Goal: Task Accomplishment & Management: Manage account settings

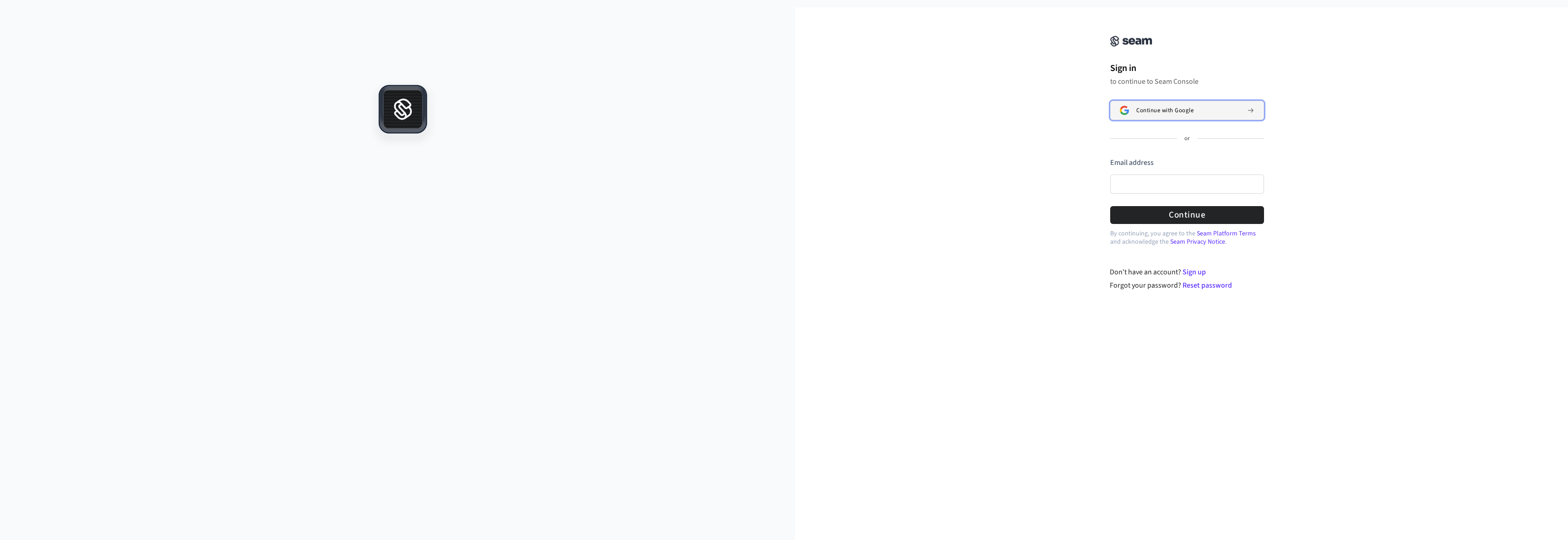
click at [1146, 109] on span "Continue with Google" at bounding box center [1165, 111] width 57 height 7
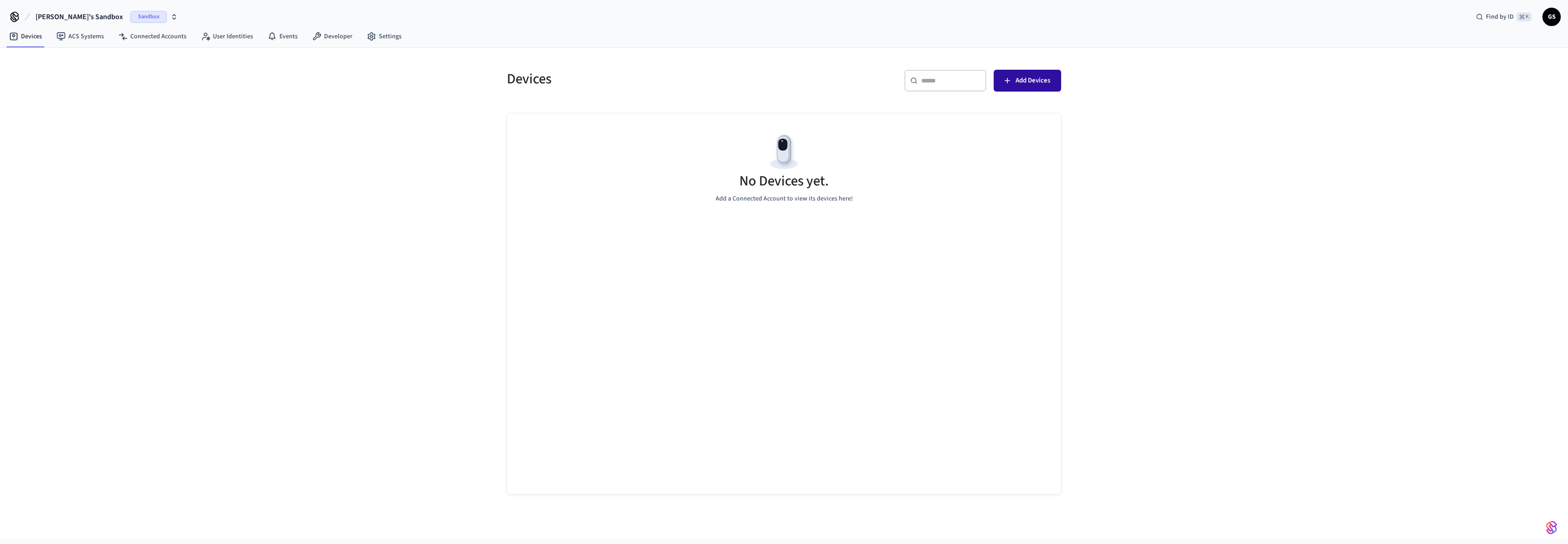
click at [1019, 82] on span "Add Devices" at bounding box center [1033, 80] width 35 height 12
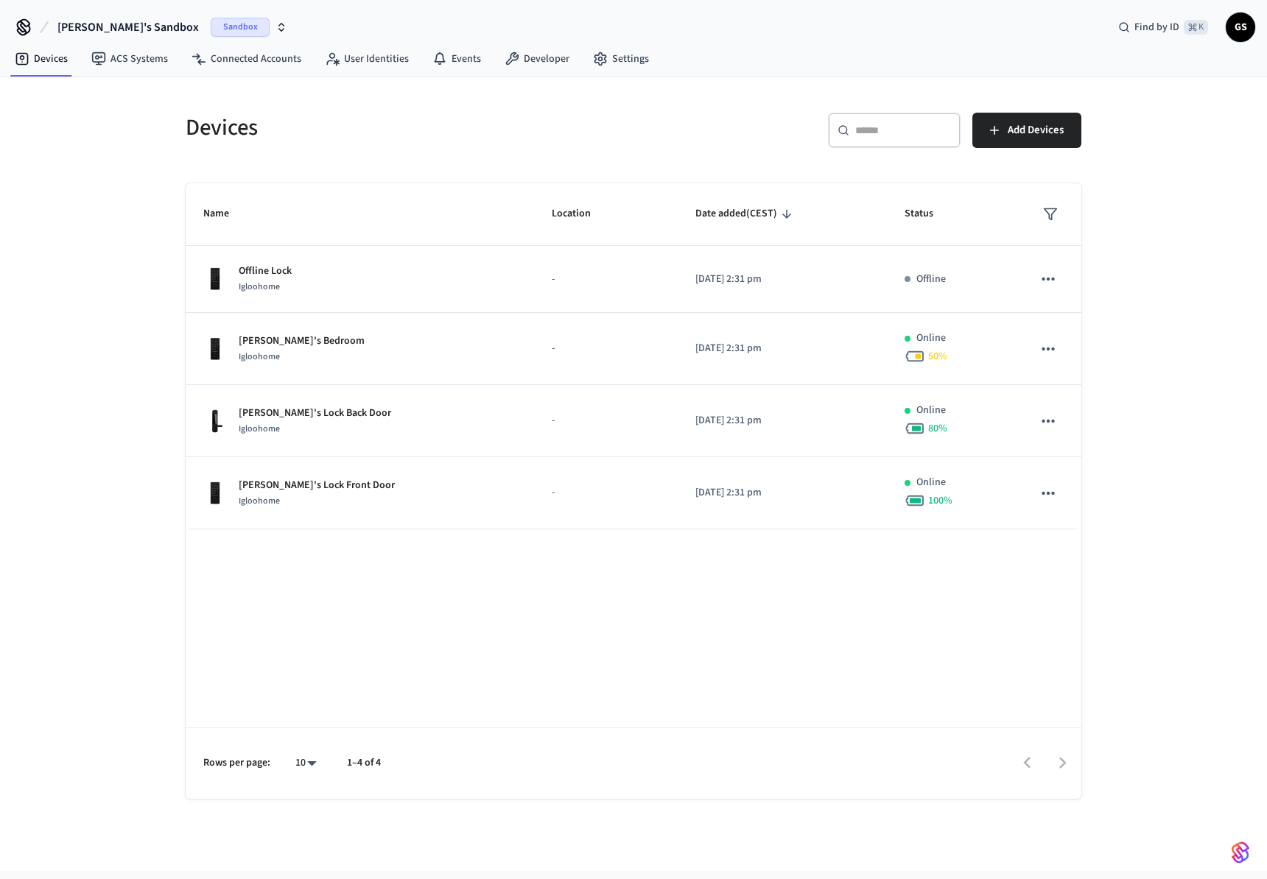
click at [215, 27] on span "Sandbox" at bounding box center [240, 27] width 59 height 19
click at [275, 18] on div "Gustav's Sandbox Sandbox Find by ID ⌘ K GS" at bounding box center [633, 21] width 1267 height 43
click at [627, 65] on link "Settings" at bounding box center [621, 59] width 80 height 27
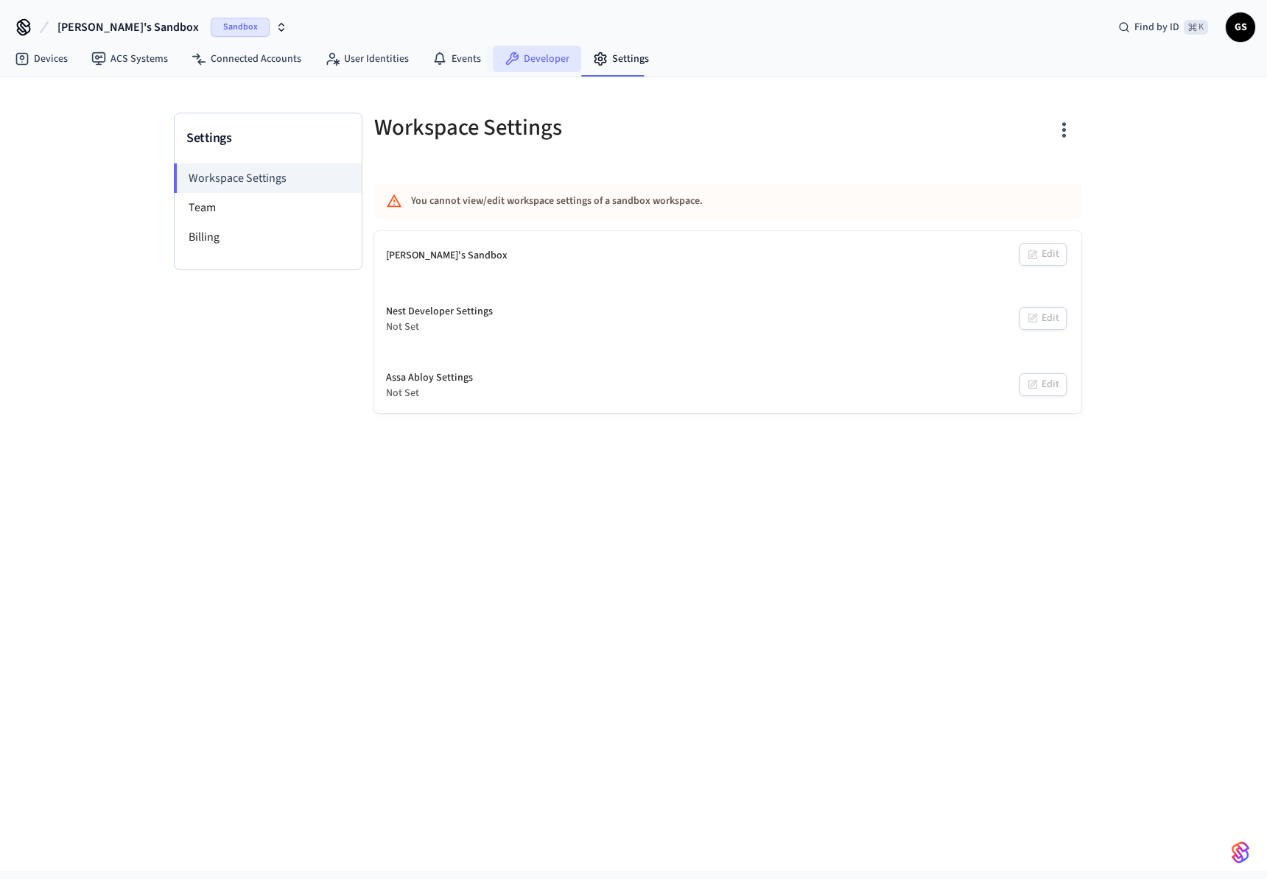
click at [506, 63] on icon at bounding box center [512, 58] width 13 height 13
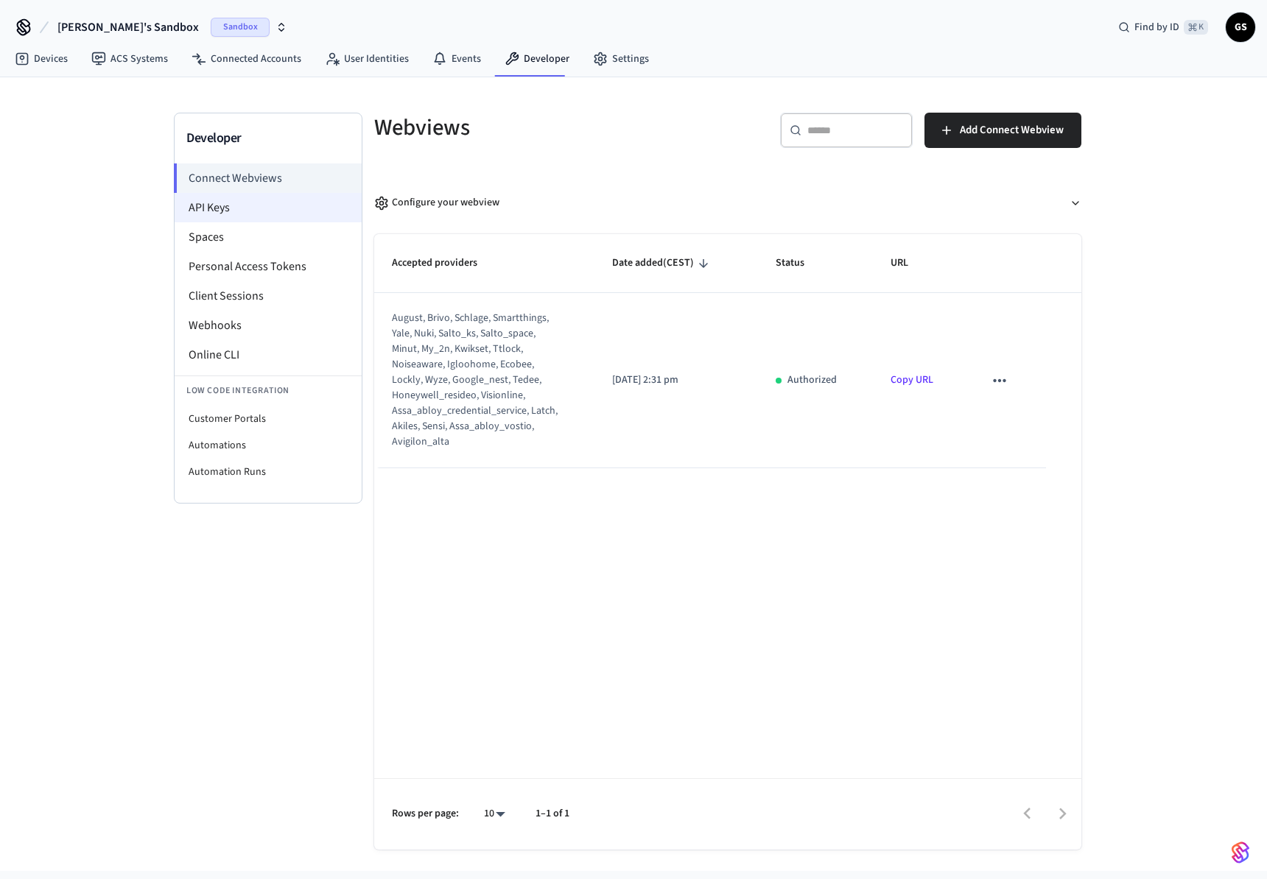
click at [275, 203] on li "API Keys" at bounding box center [268, 207] width 187 height 29
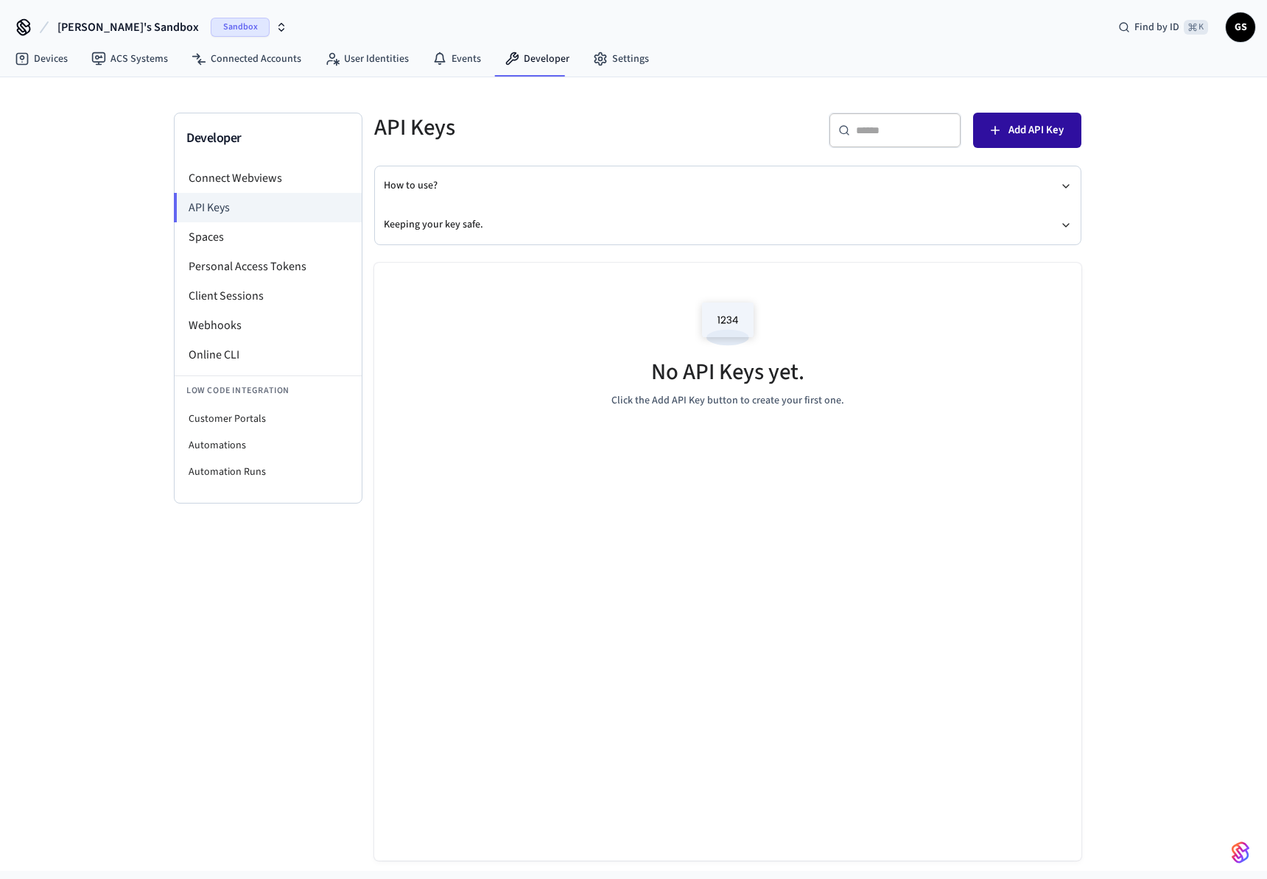
click at [991, 144] on button "Add API Key" at bounding box center [1027, 130] width 108 height 35
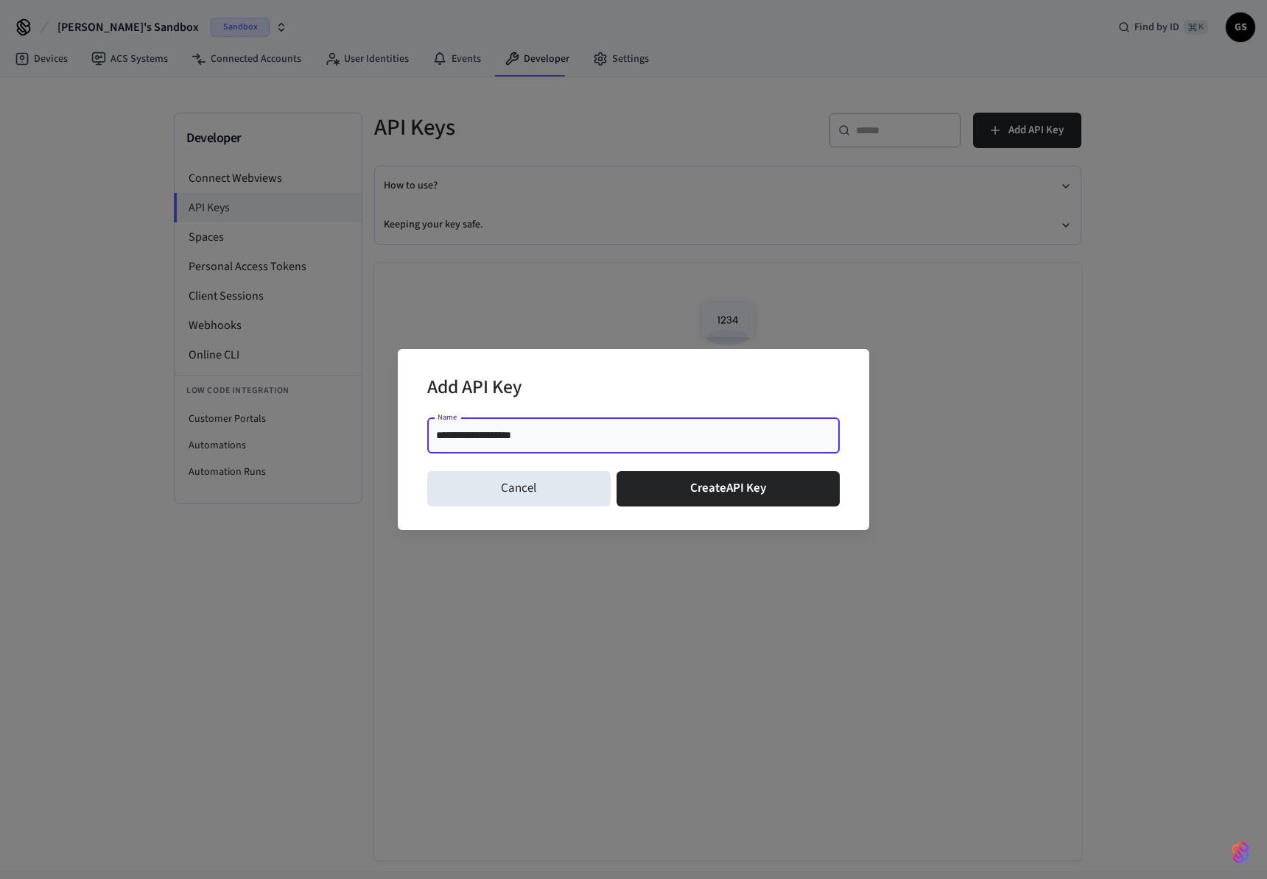
type input "**********"
click button "Create API Key" at bounding box center [728, 488] width 224 height 35
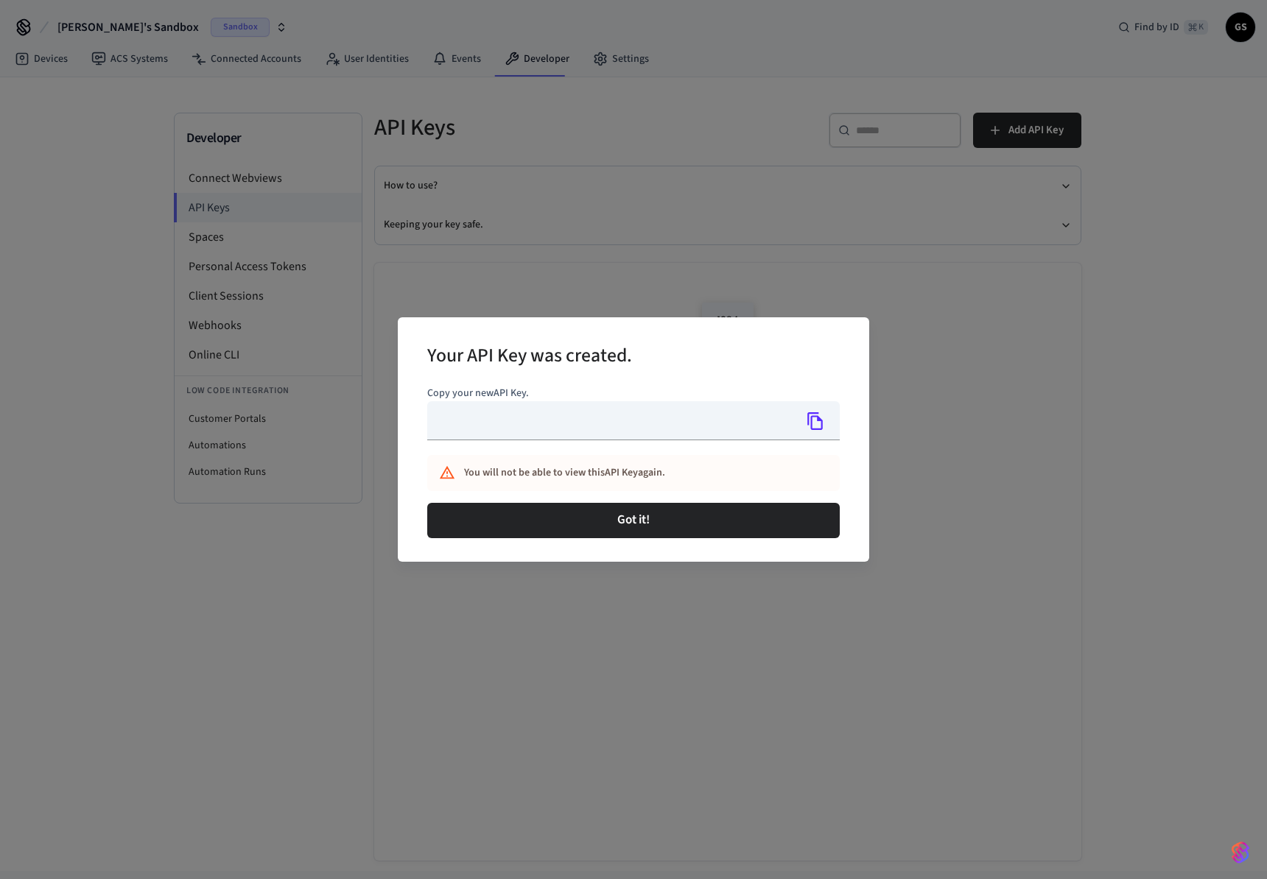
type input "**********"
click at [611, 398] on p "Copy your new API Key ." at bounding box center [633, 393] width 412 height 15
click at [810, 416] on icon "Copy" at bounding box center [815, 421] width 19 height 19
click at [810, 416] on icon "Copied!" at bounding box center [815, 421] width 19 height 19
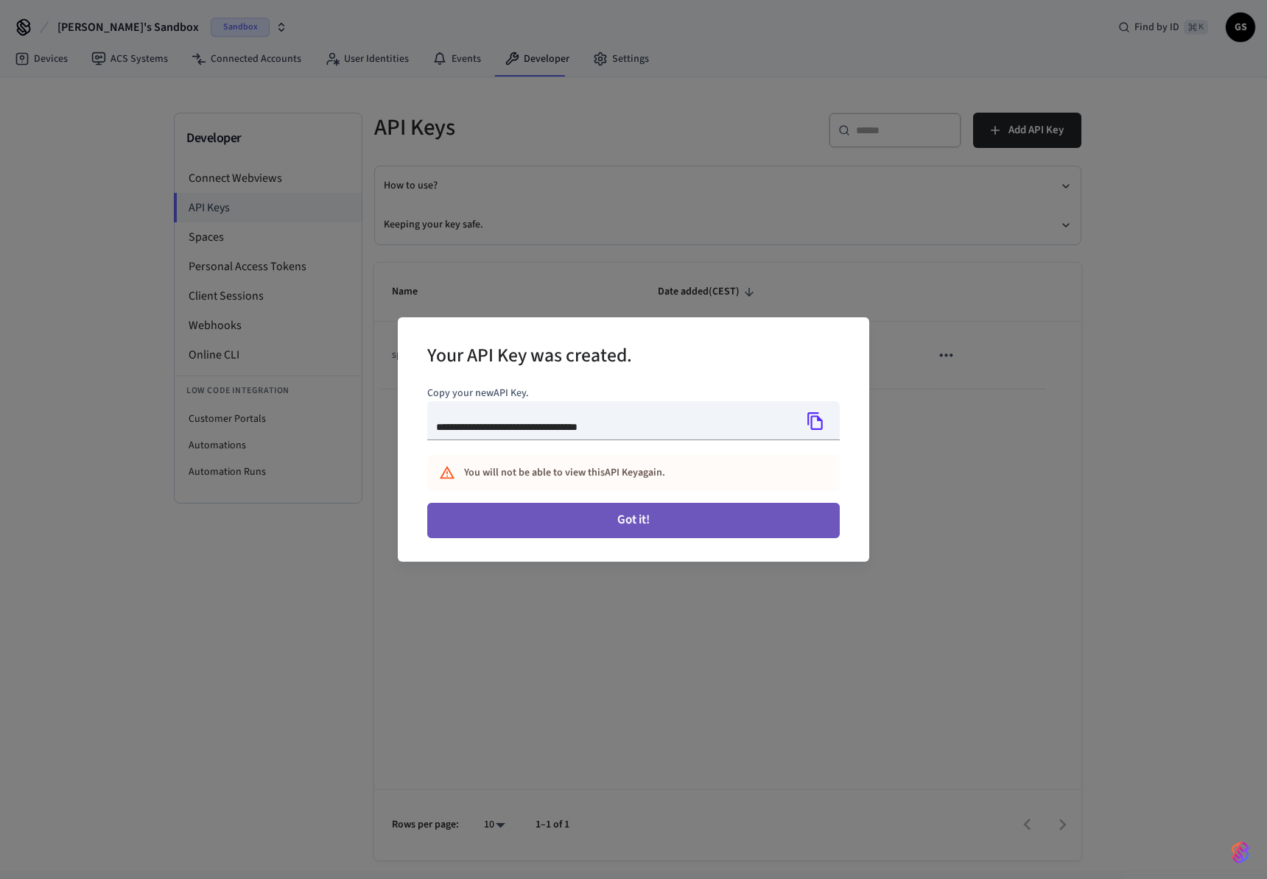
click at [636, 531] on button "Got it!" at bounding box center [633, 520] width 412 height 35
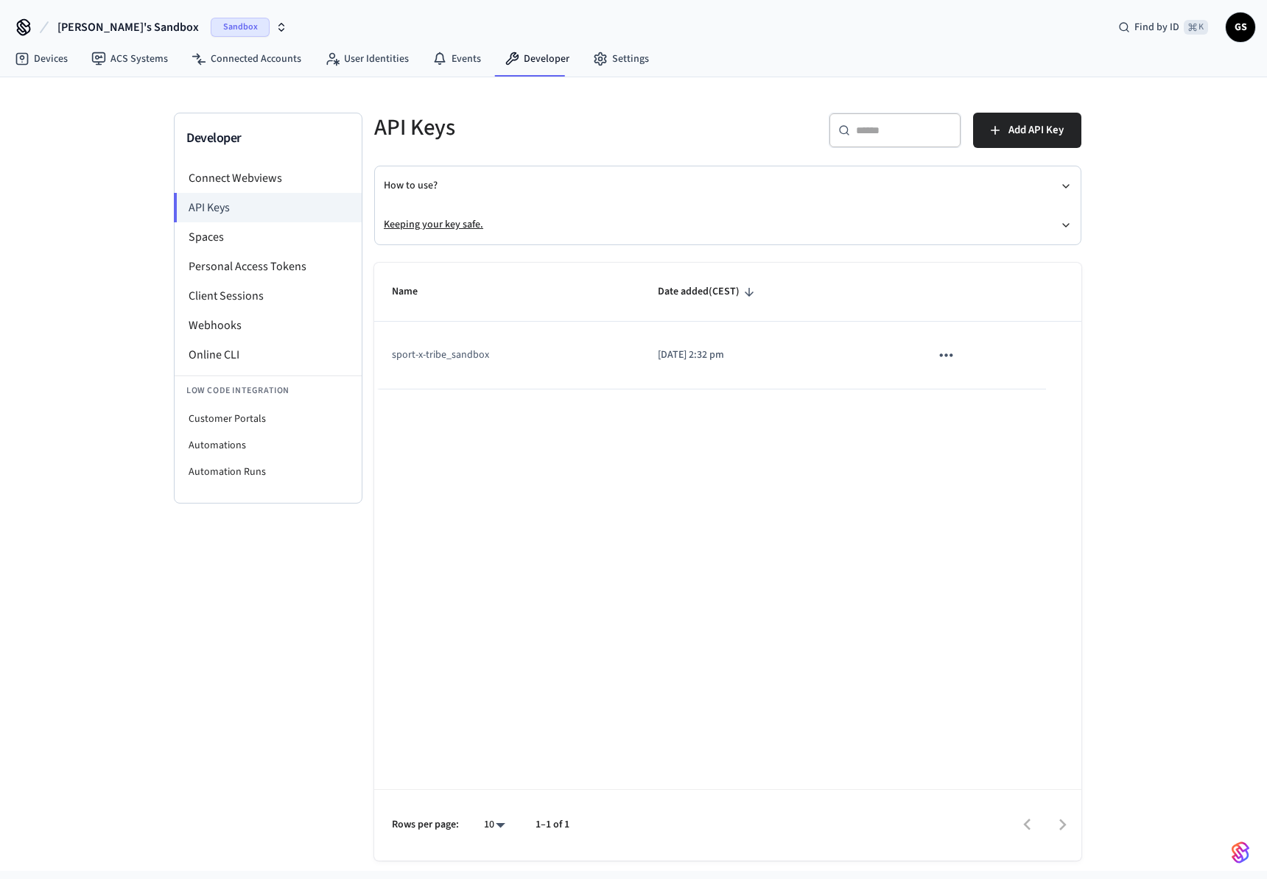
click at [703, 219] on button "Keeping your key safe." at bounding box center [728, 224] width 688 height 39
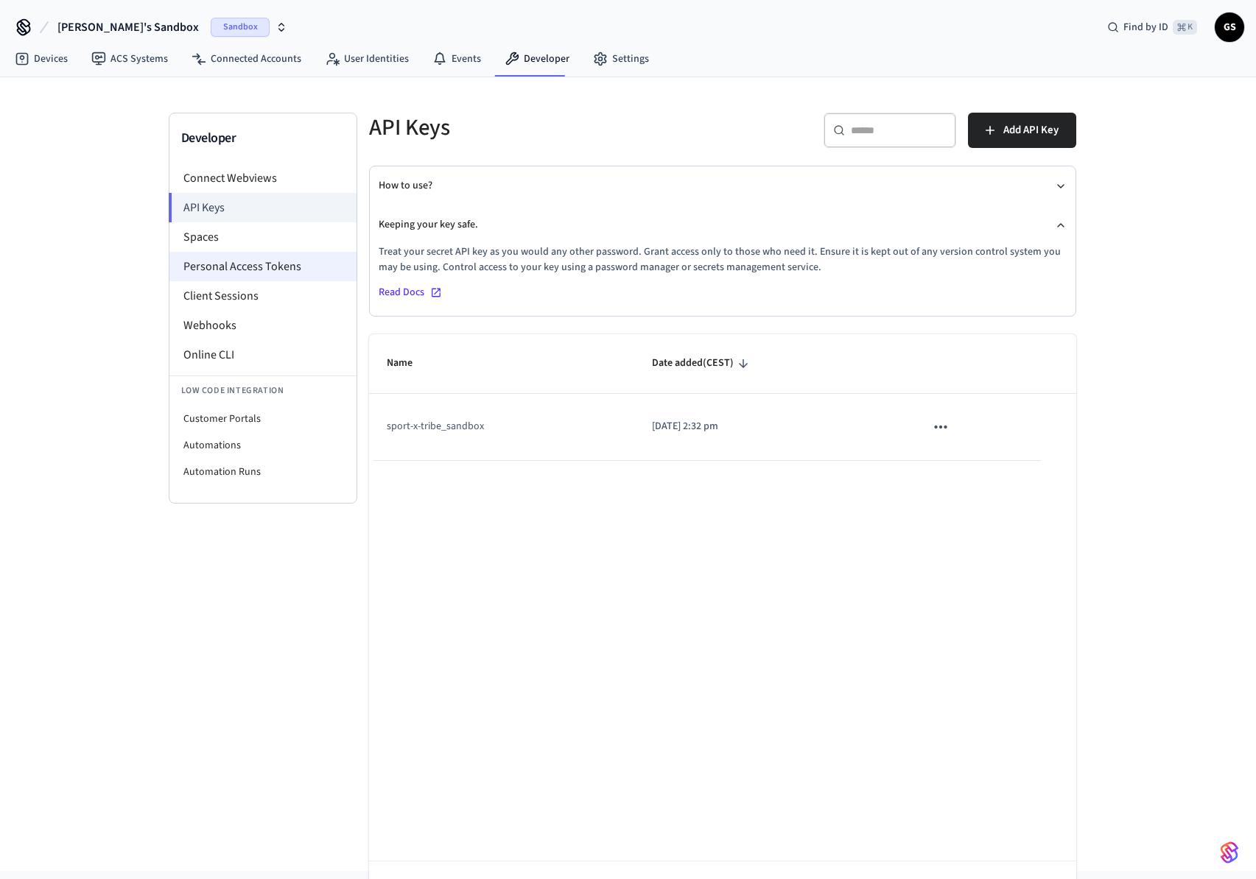
click at [244, 275] on li "Personal Access Tokens" at bounding box center [262, 266] width 187 height 29
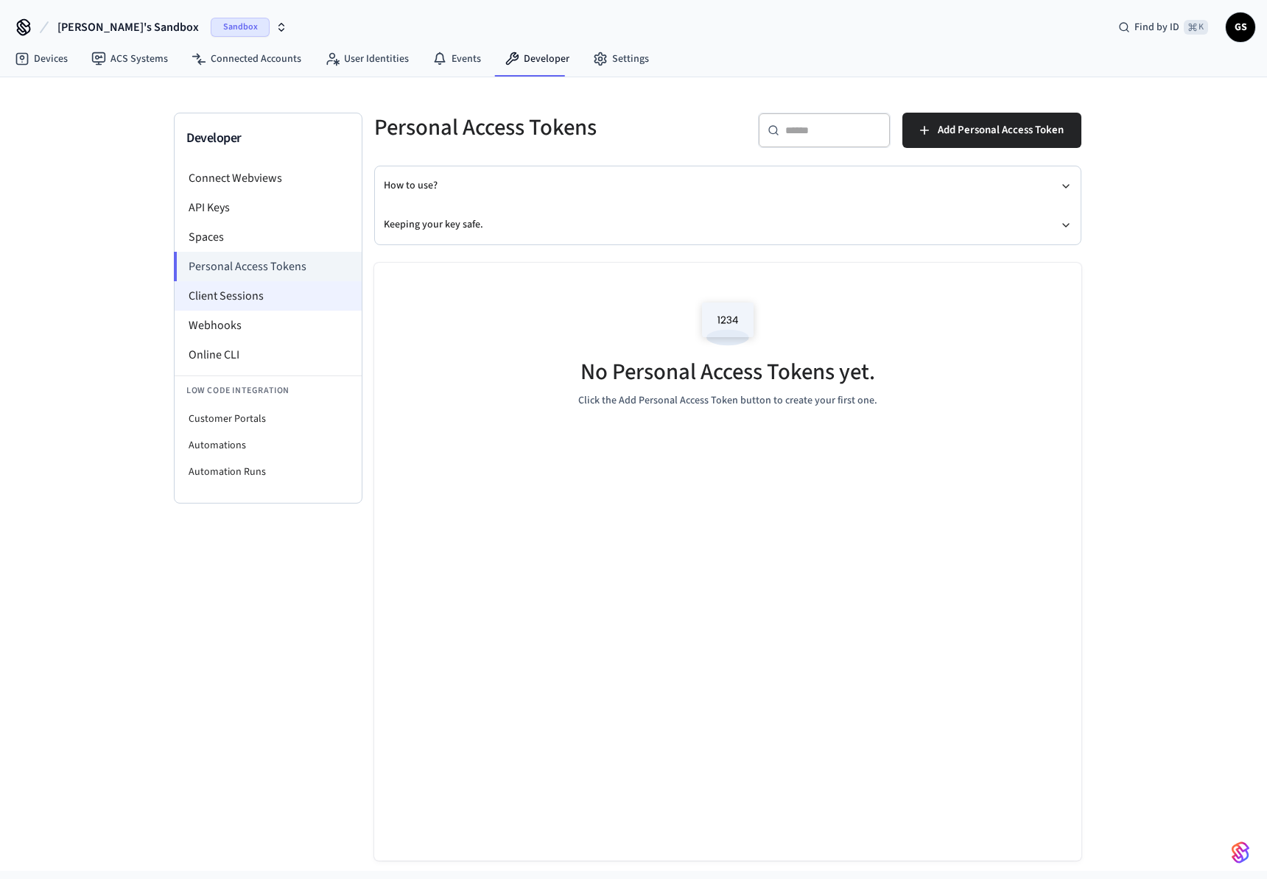
click at [246, 296] on li "Client Sessions" at bounding box center [268, 295] width 187 height 29
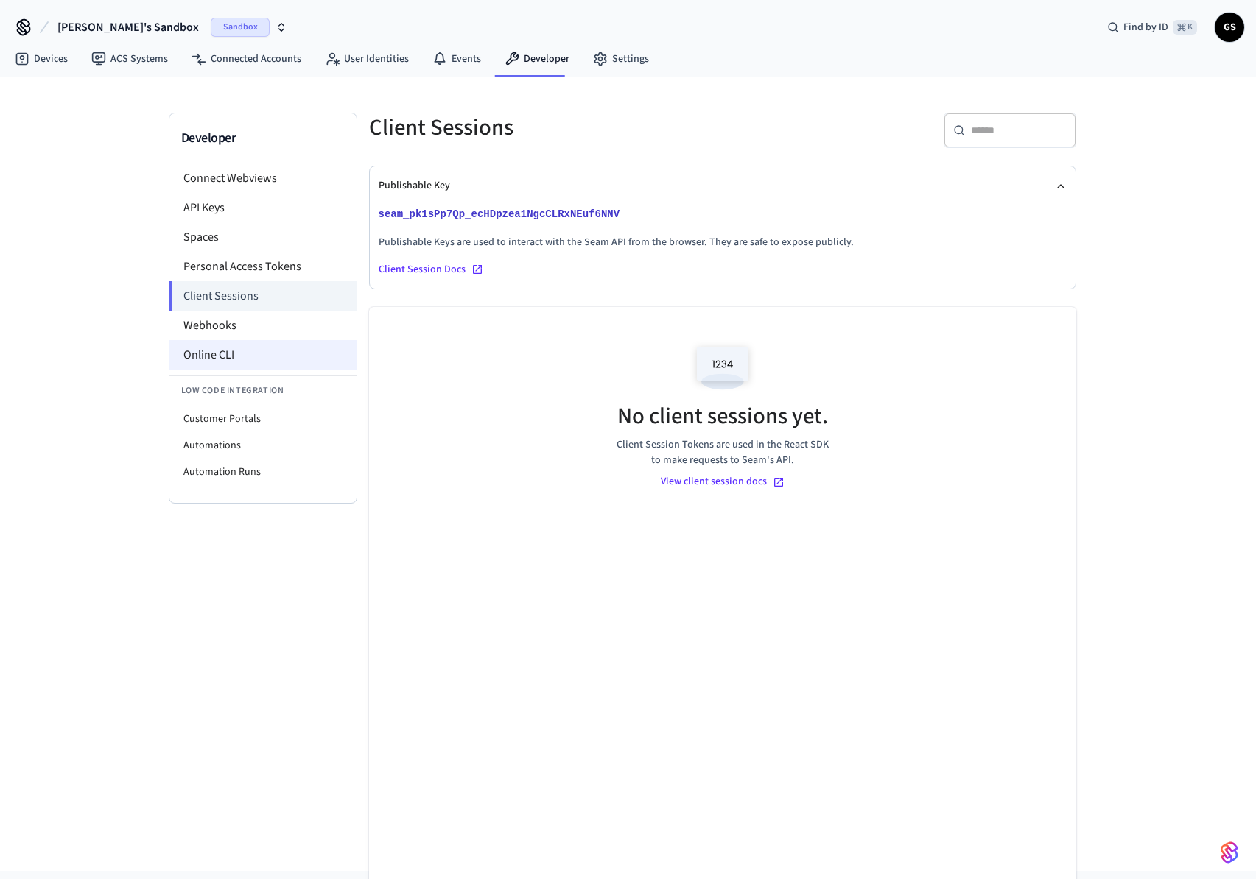
click at [242, 348] on li "Online CLI" at bounding box center [262, 354] width 187 height 29
click at [240, 330] on li "Webhooks" at bounding box center [262, 325] width 187 height 29
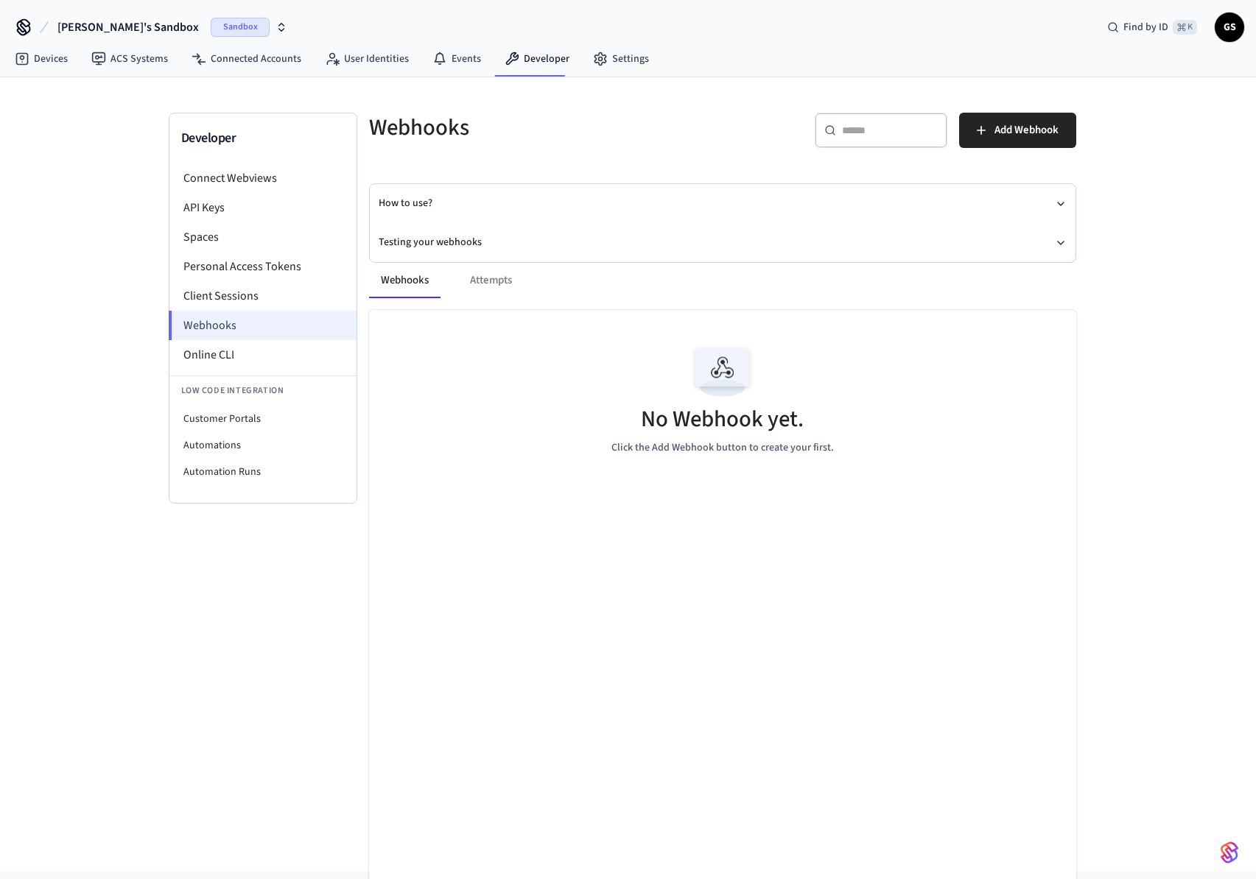
click at [241, 330] on li "Webhooks" at bounding box center [263, 325] width 188 height 29
click at [493, 59] on link "Developer" at bounding box center [537, 59] width 88 height 27
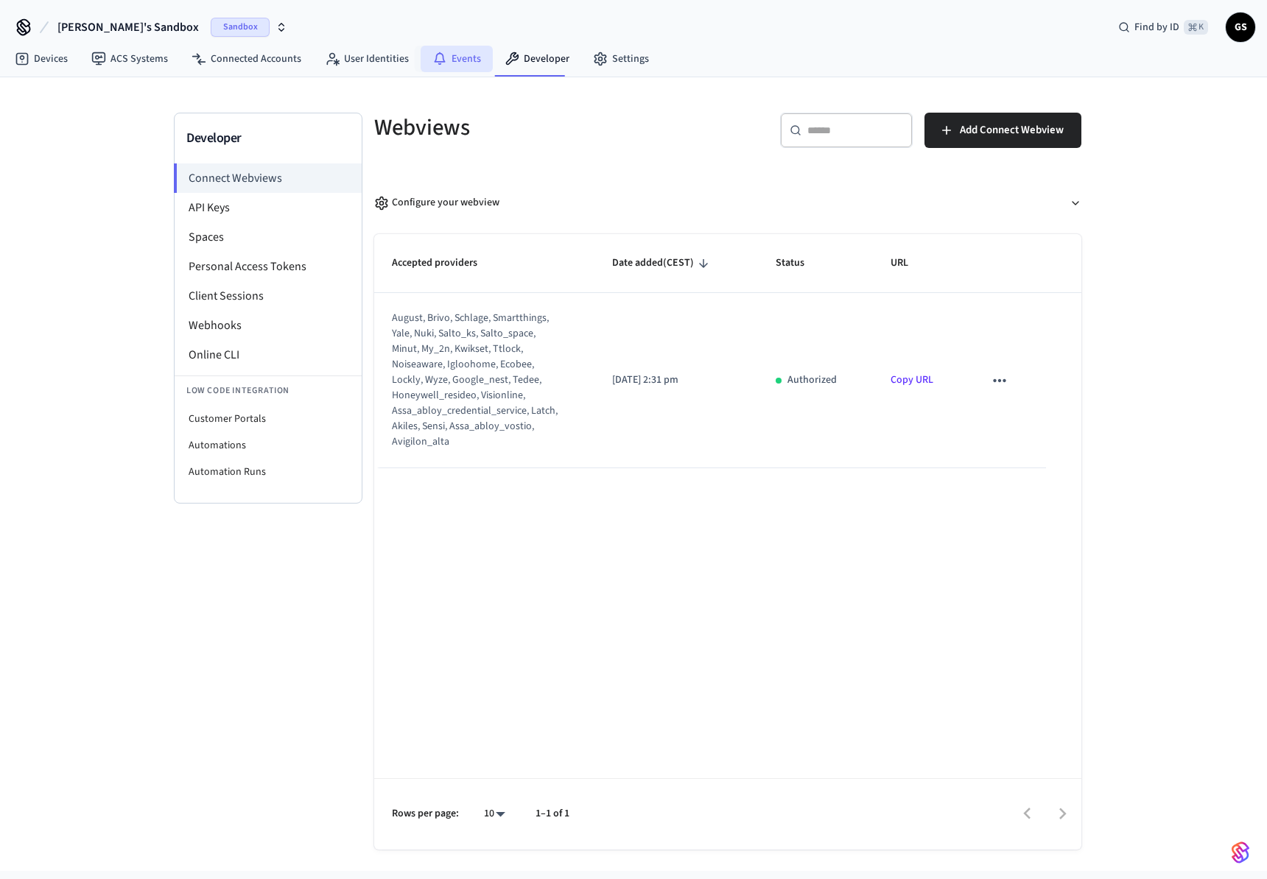
click at [454, 60] on link "Events" at bounding box center [457, 59] width 72 height 27
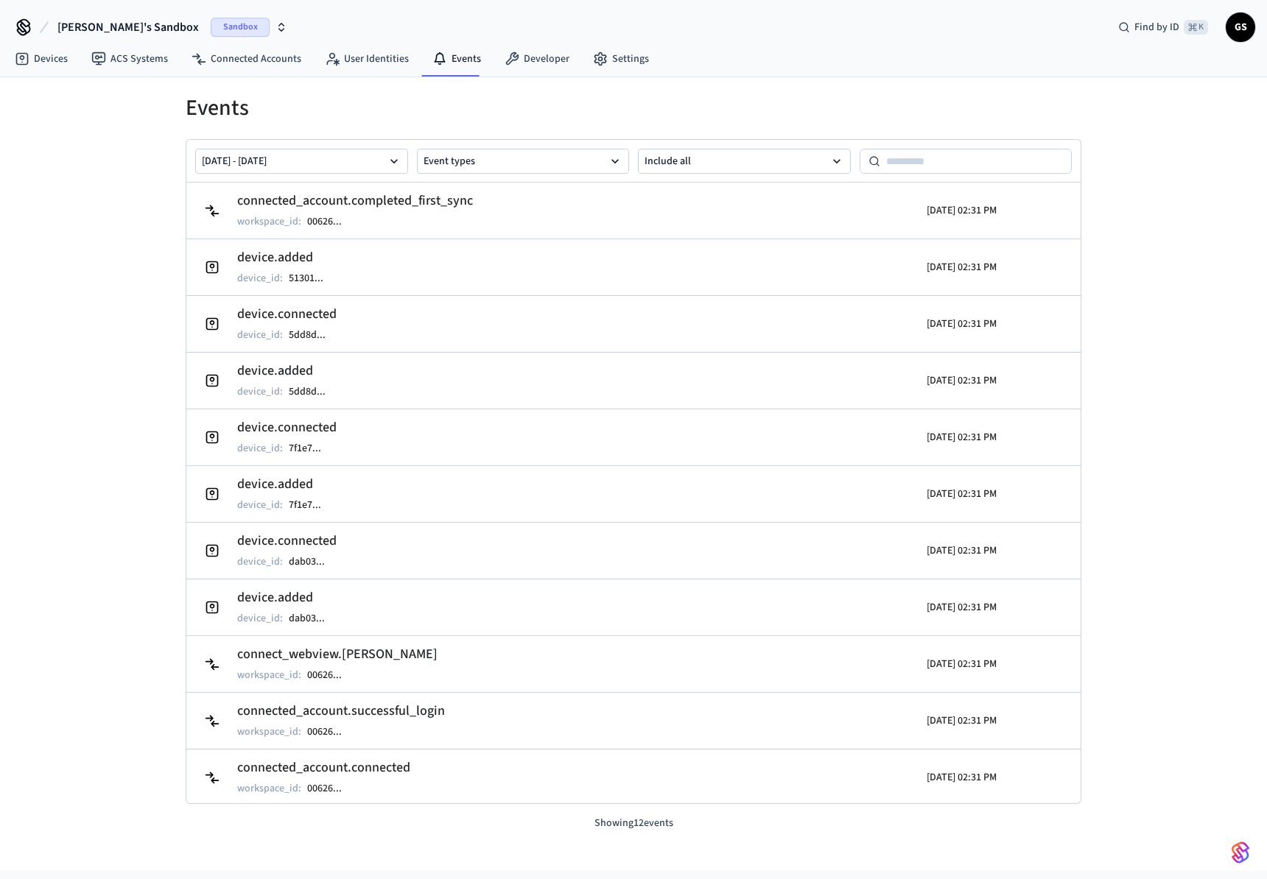
click at [1161, 275] on div "Events Aug 20 2025 - Aug 27 2025 Event types Include all connected_account.comp…" at bounding box center [633, 474] width 1267 height 794
click at [586, 161] on button "Event types" at bounding box center [523, 161] width 213 height 25
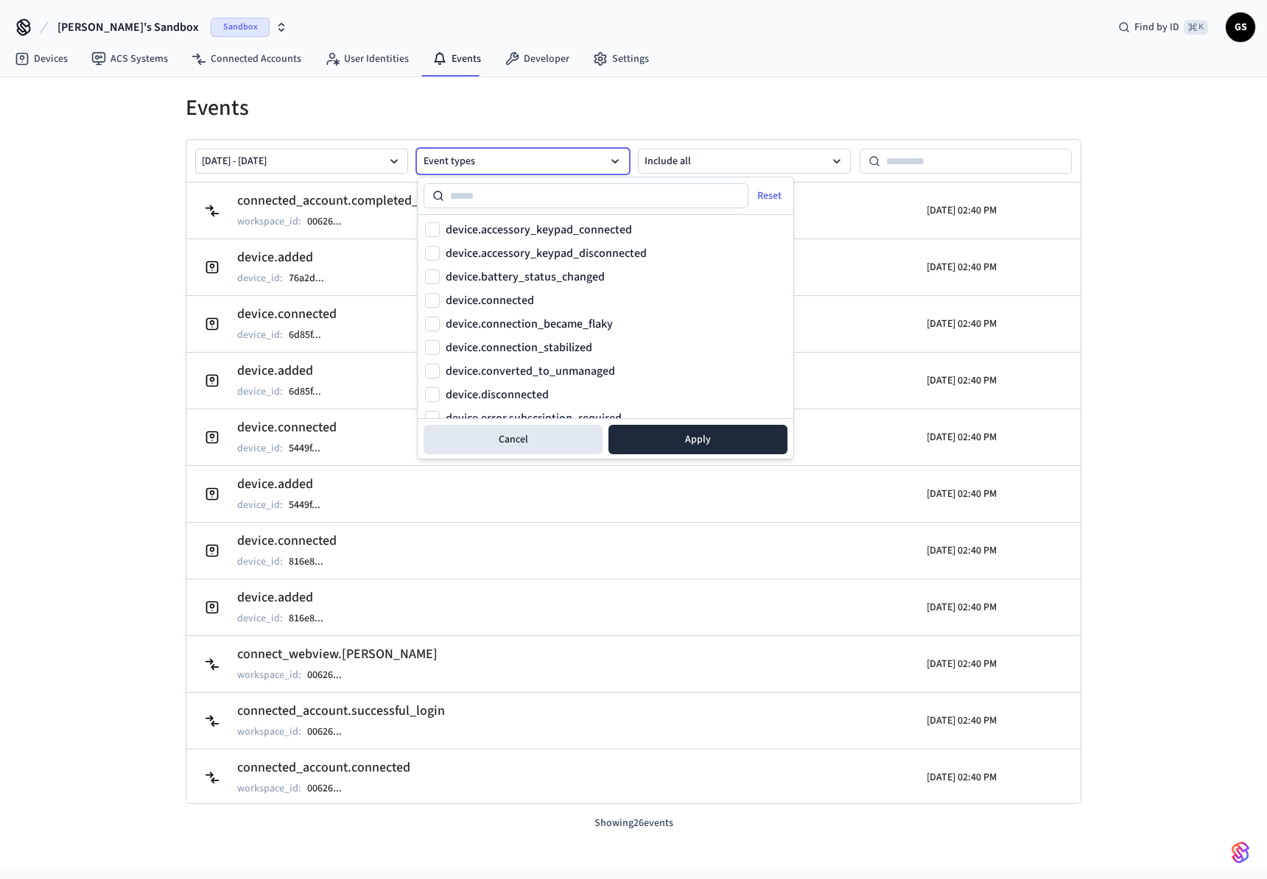
click at [586, 161] on button "Event types" at bounding box center [523, 161] width 213 height 25
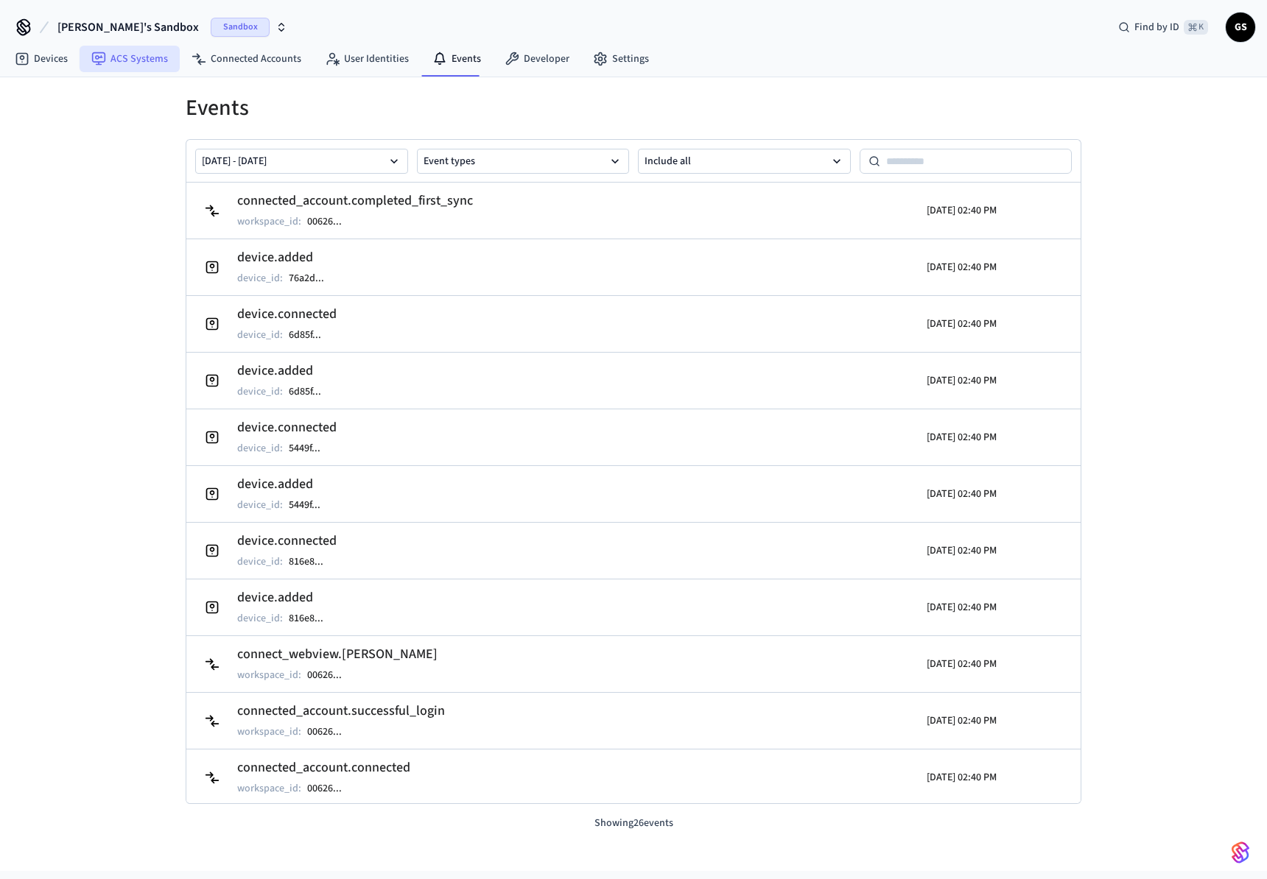
click at [142, 64] on link "ACS Systems" at bounding box center [130, 59] width 100 height 27
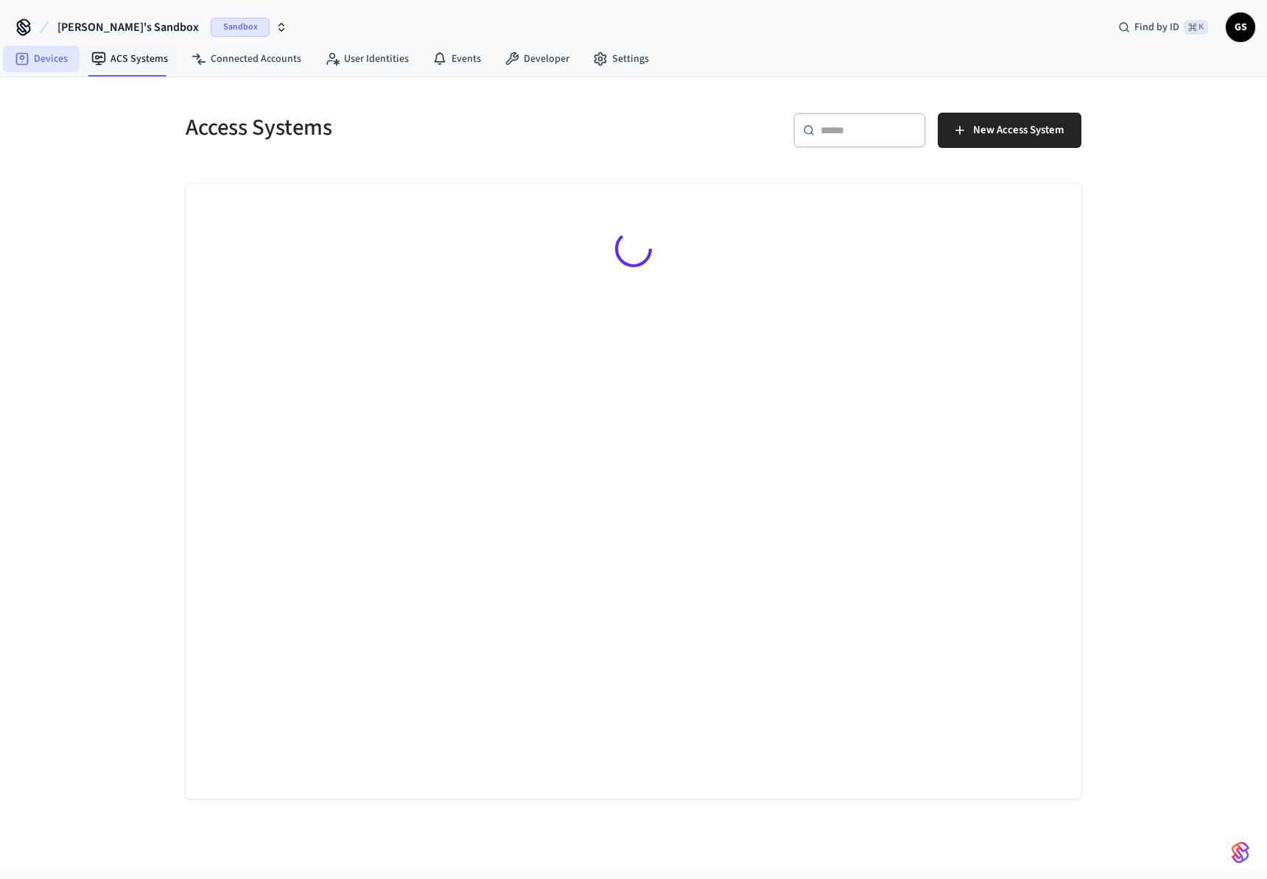
click at [38, 60] on link "Devices" at bounding box center [41, 59] width 77 height 27
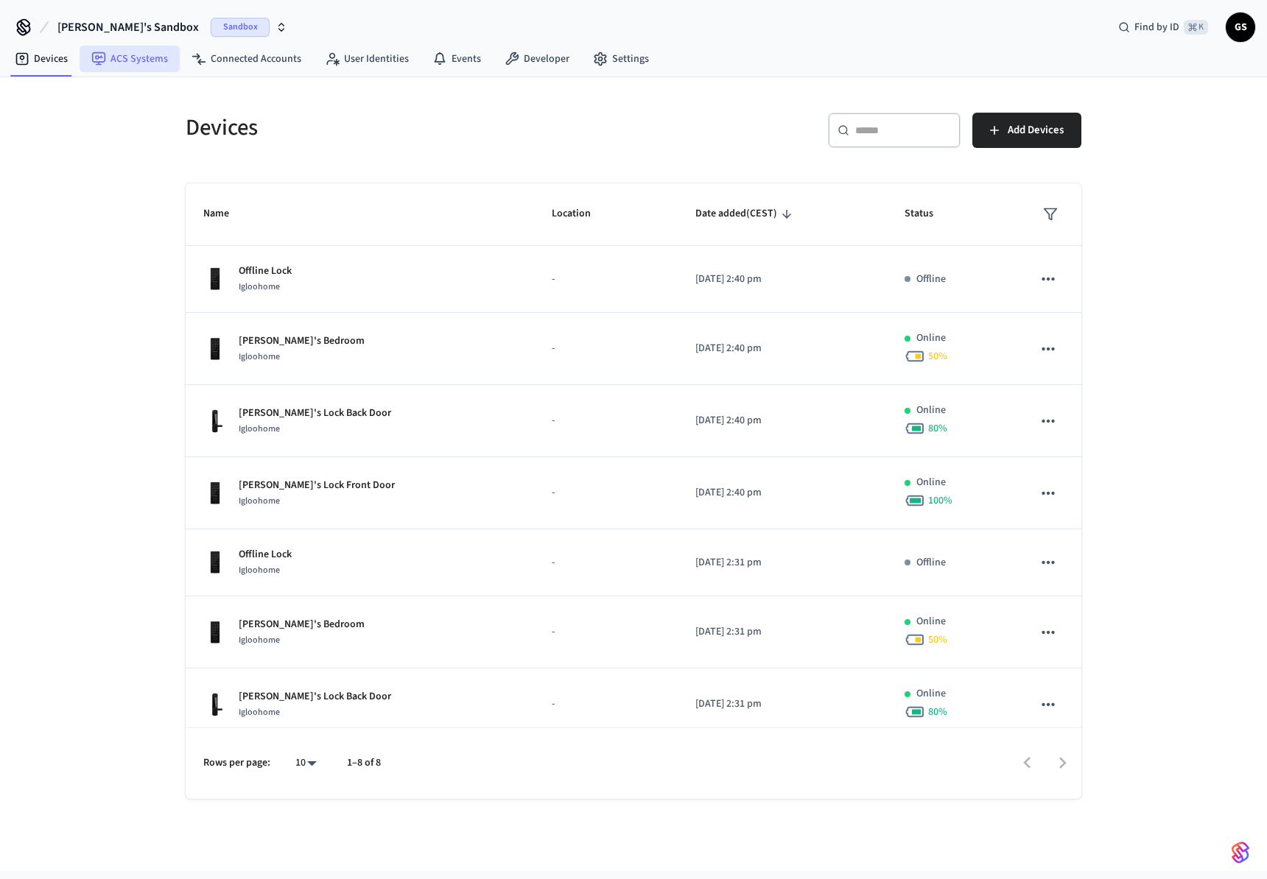
click at [153, 62] on link "ACS Systems" at bounding box center [130, 59] width 100 height 27
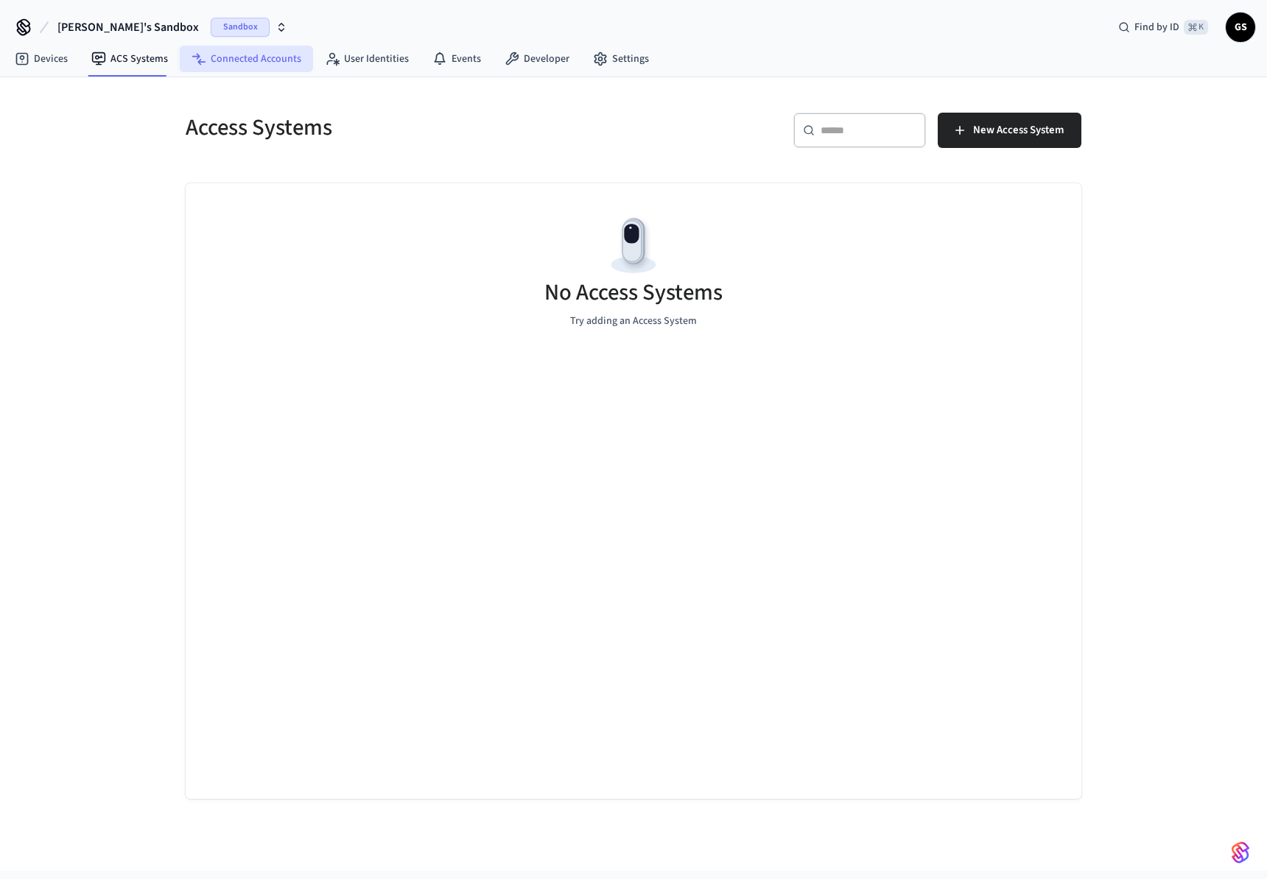
click at [264, 58] on link "Connected Accounts" at bounding box center [246, 59] width 133 height 27
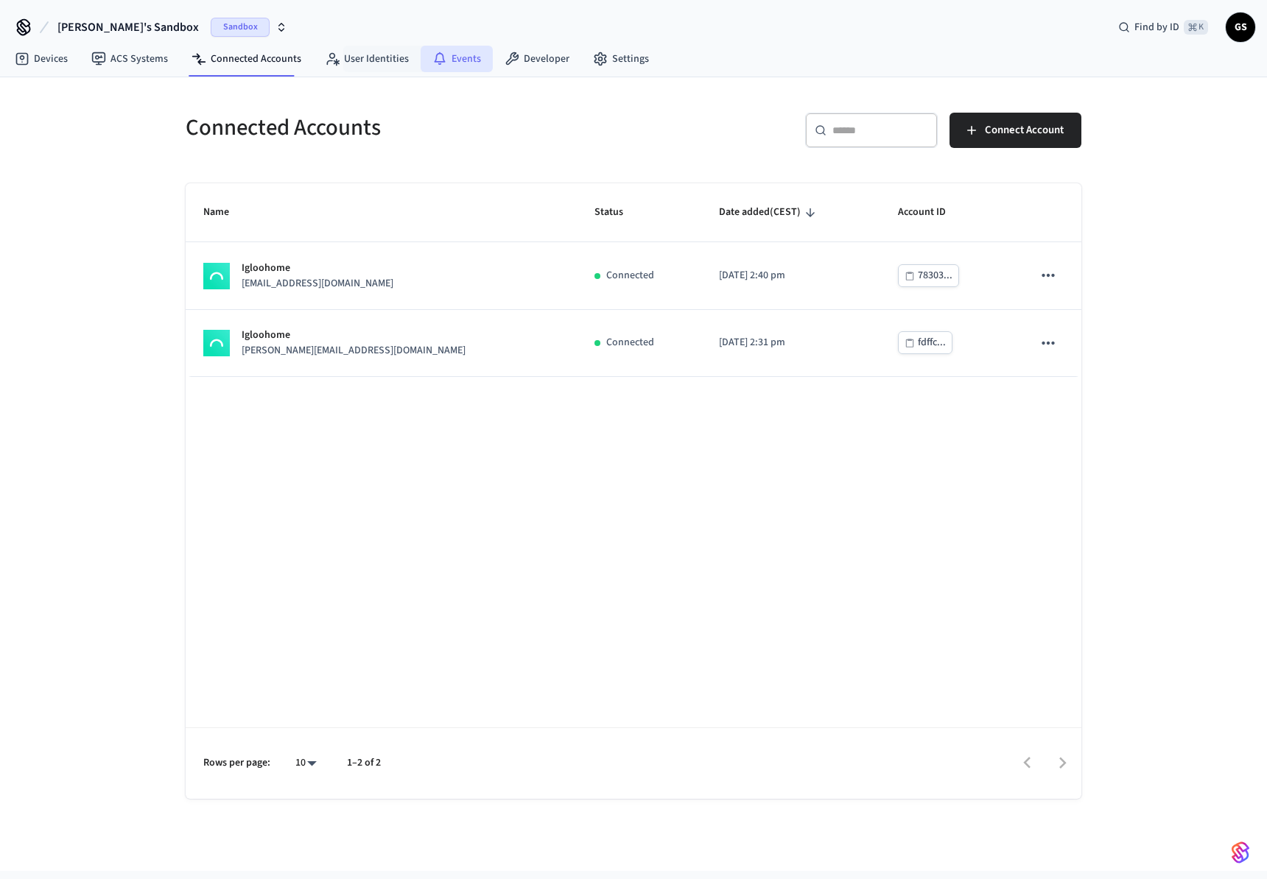
click at [446, 60] on link "Events" at bounding box center [457, 59] width 72 height 27
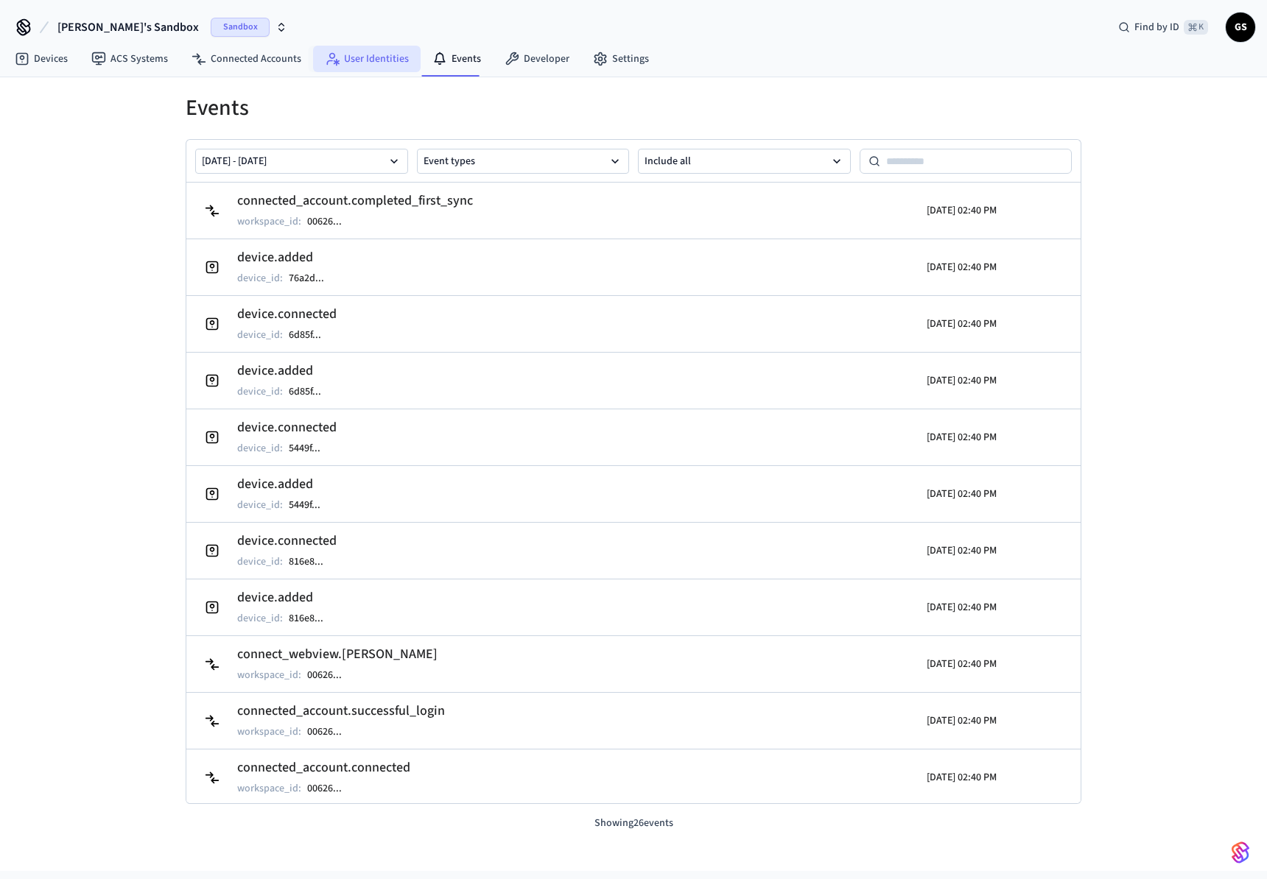
click at [382, 60] on link "User Identities" at bounding box center [367, 59] width 108 height 27
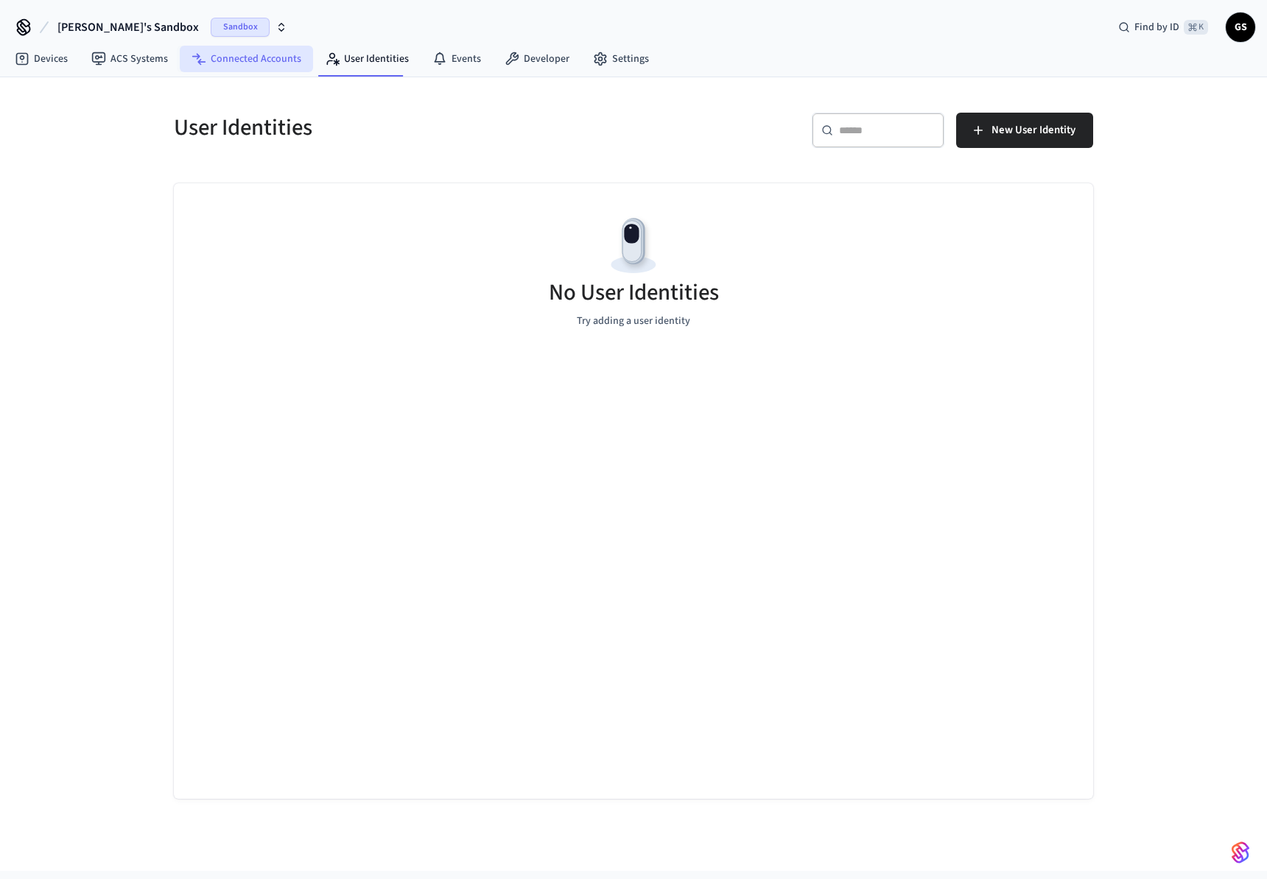
click at [225, 68] on link "Connected Accounts" at bounding box center [246, 59] width 133 height 27
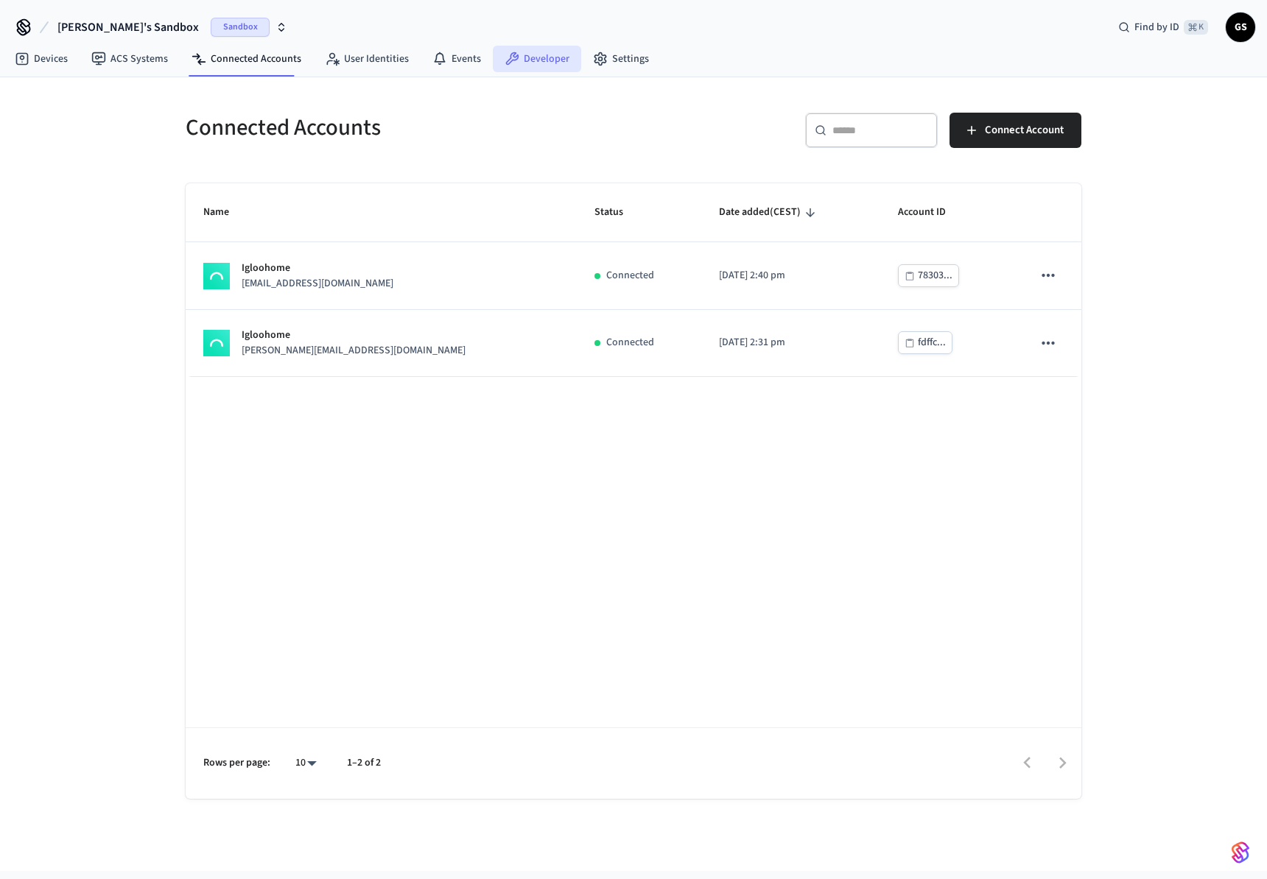
click at [544, 52] on link "Developer" at bounding box center [537, 59] width 88 height 27
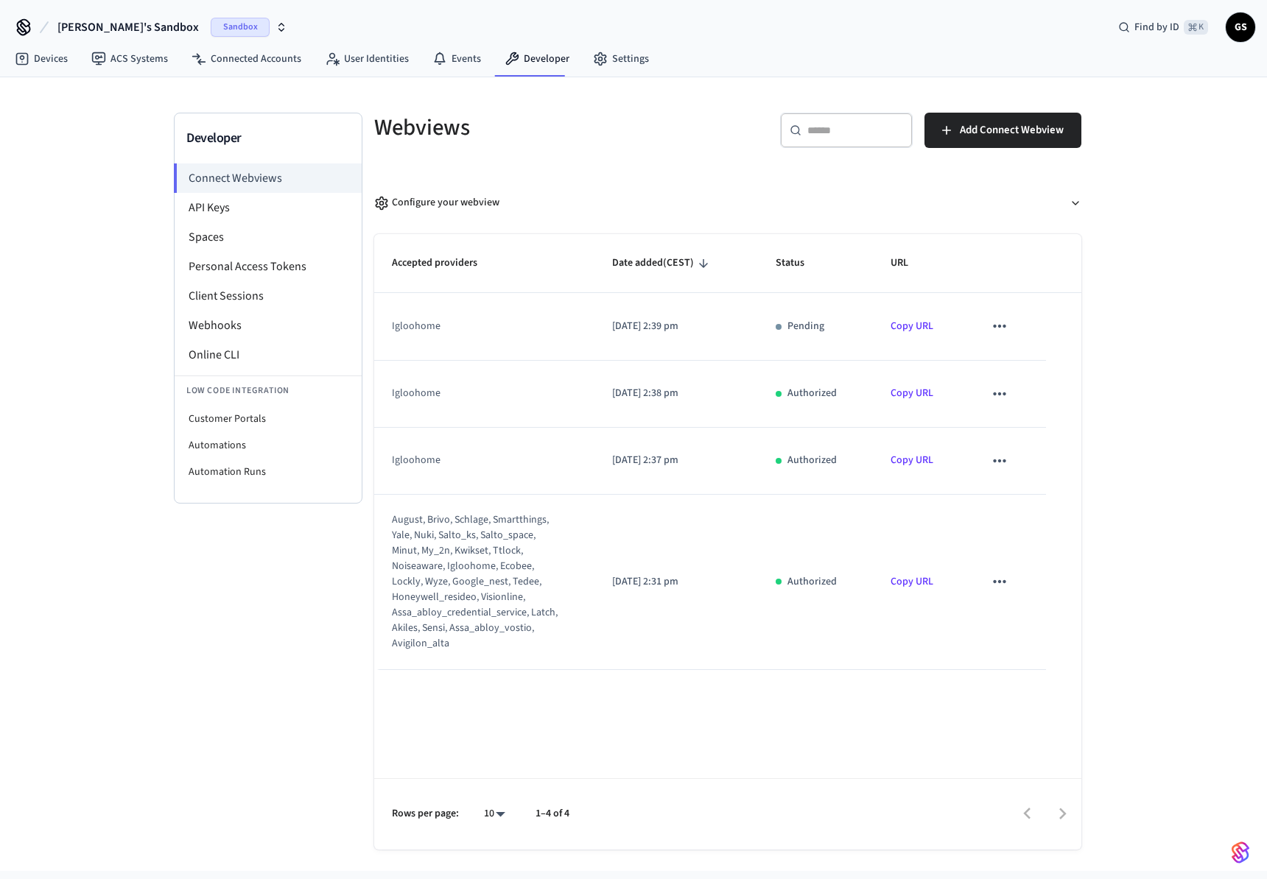
click at [918, 390] on link "Copy URL" at bounding box center [911, 393] width 43 height 15
click at [662, 305] on td "2025/08/27 at 2:39 pm" at bounding box center [675, 326] width 163 height 67
click at [499, 325] on div "igloohome" at bounding box center [475, 326] width 166 height 15
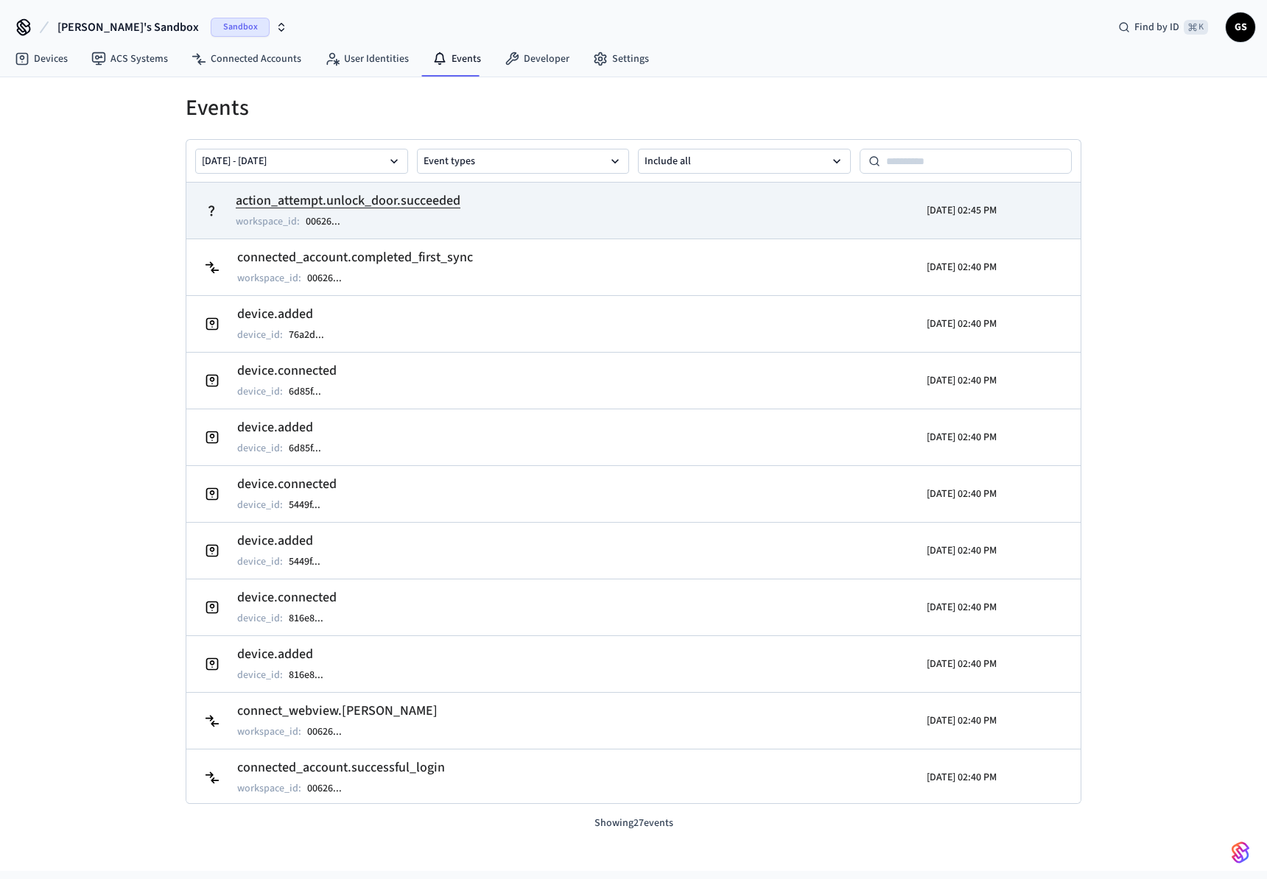
click at [595, 204] on td "action_attempt.unlock_door.succeeded workspace_id : 00626 ..." at bounding box center [488, 210] width 580 height 41
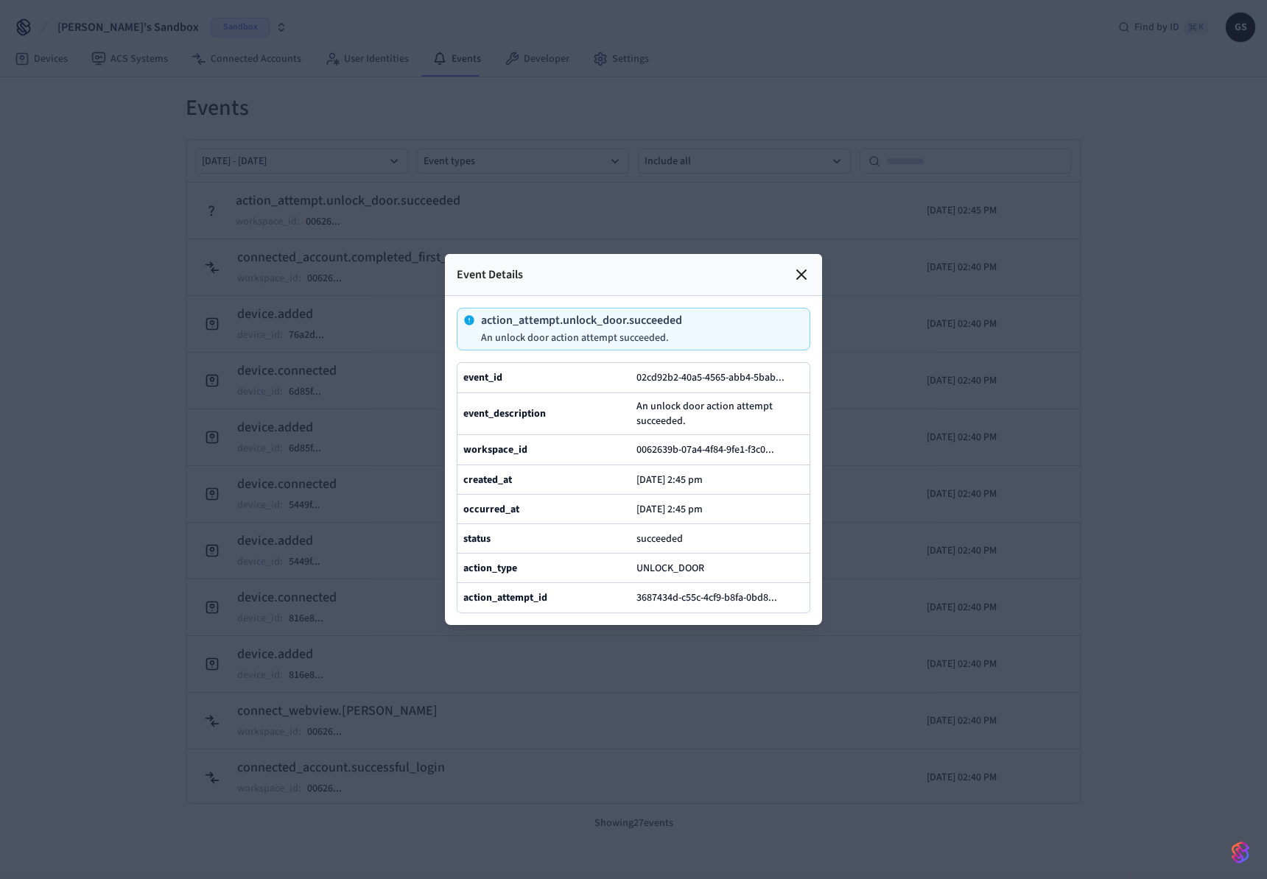
click at [227, 300] on div at bounding box center [633, 439] width 1267 height 879
click at [804, 266] on icon at bounding box center [801, 275] width 18 height 18
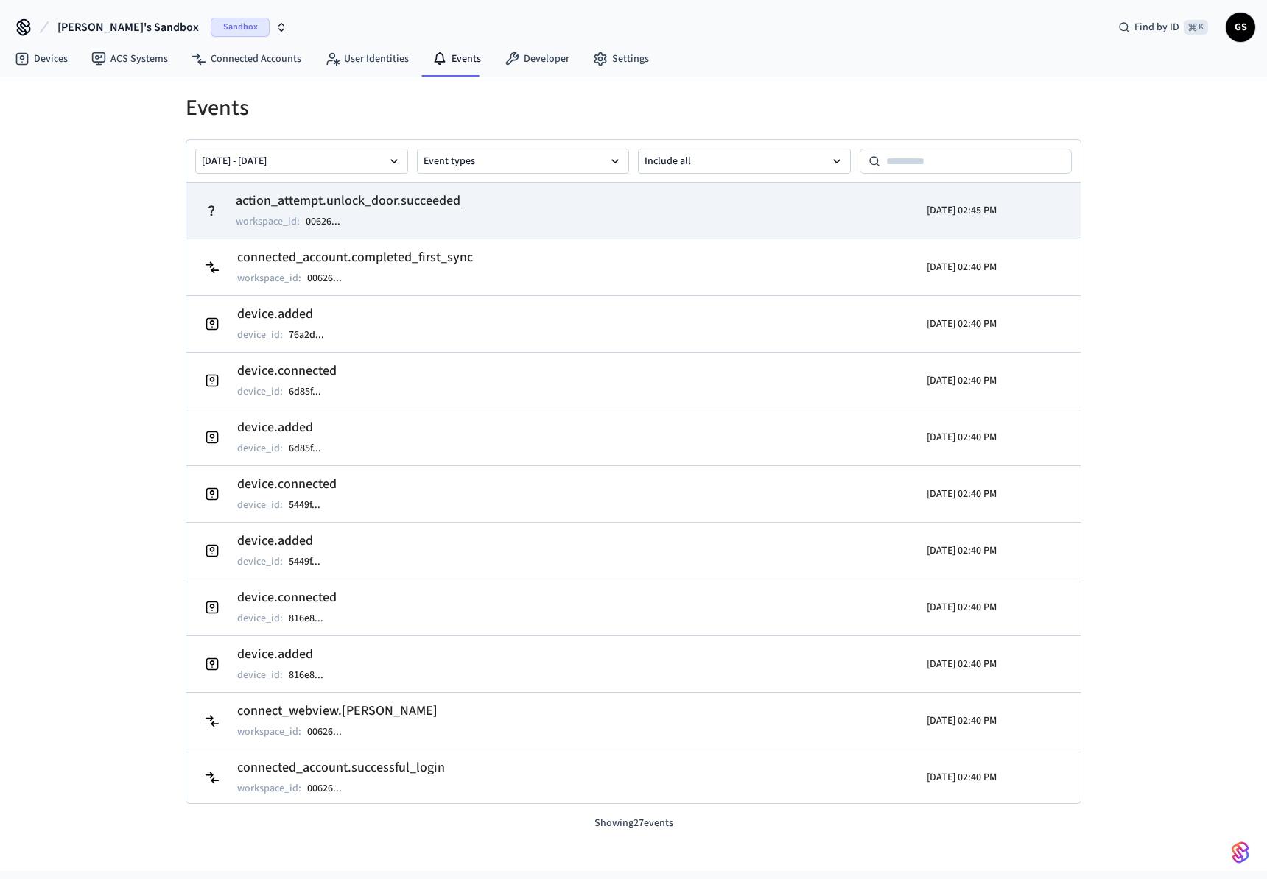
click at [769, 201] on td "action_attempt.unlock_door.succeeded workspace_id : 00626 ..." at bounding box center [488, 210] width 580 height 41
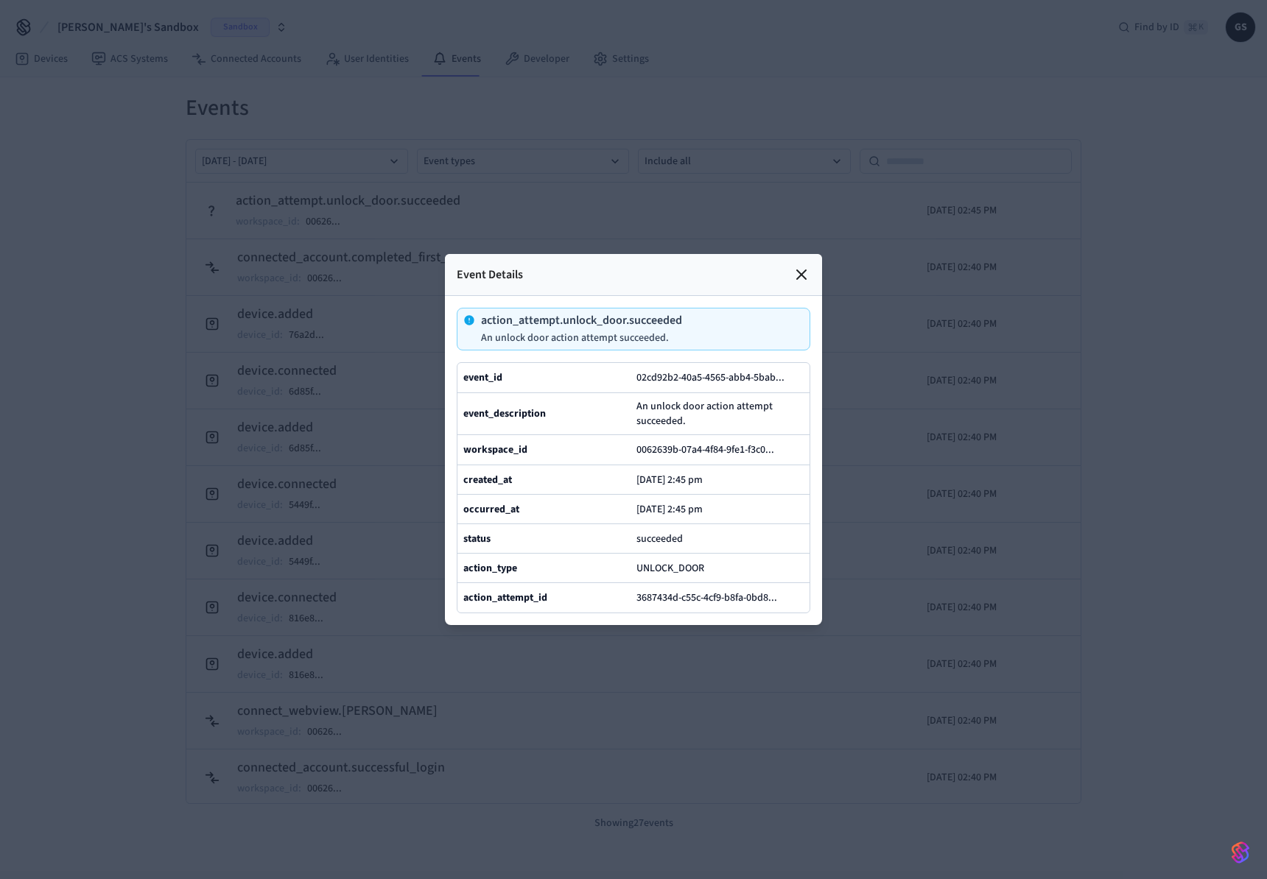
click at [798, 266] on icon at bounding box center [801, 275] width 18 height 18
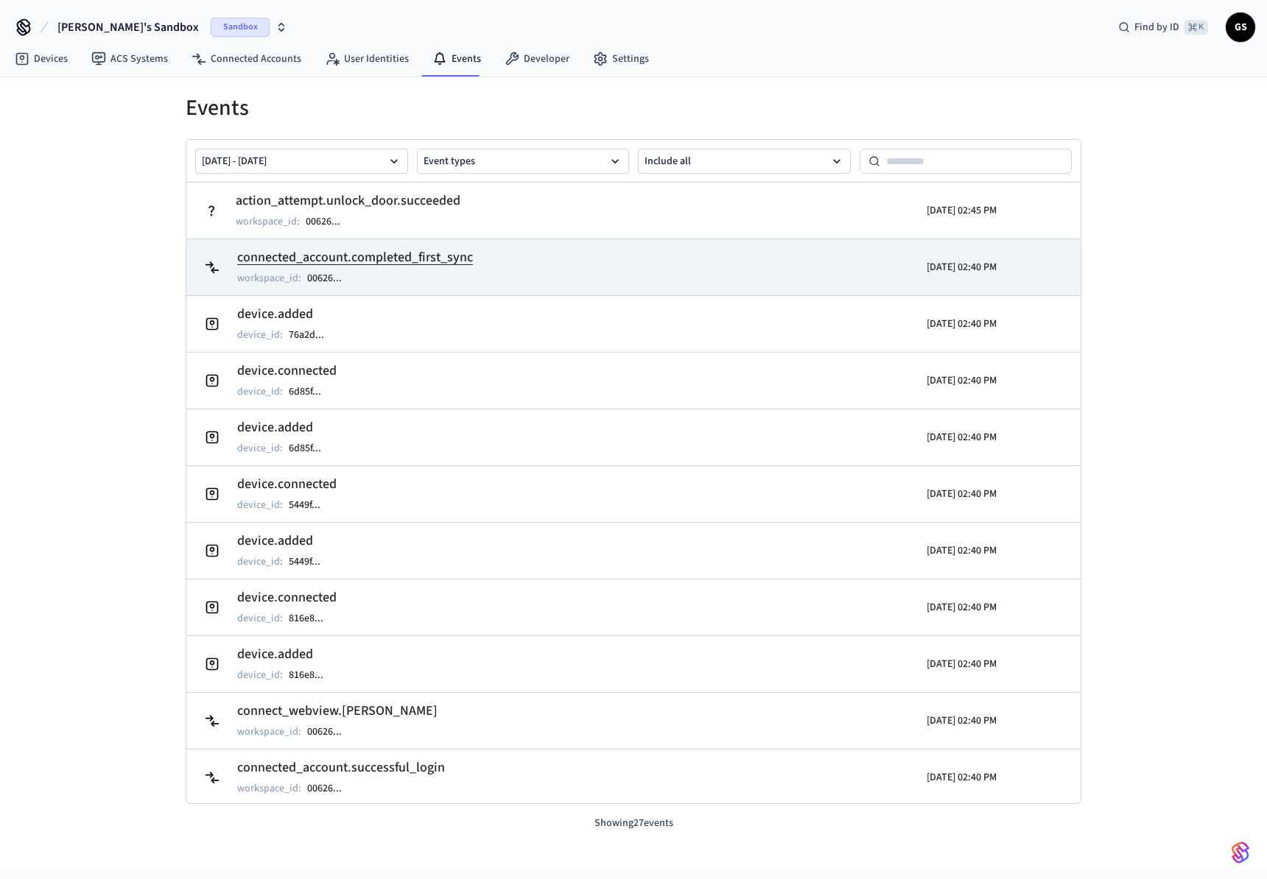
click at [791, 242] on tr "connected_account.completed_first_sync workspace_id : 00626 ... [DATE] 02:40 PM" at bounding box center [633, 267] width 894 height 57
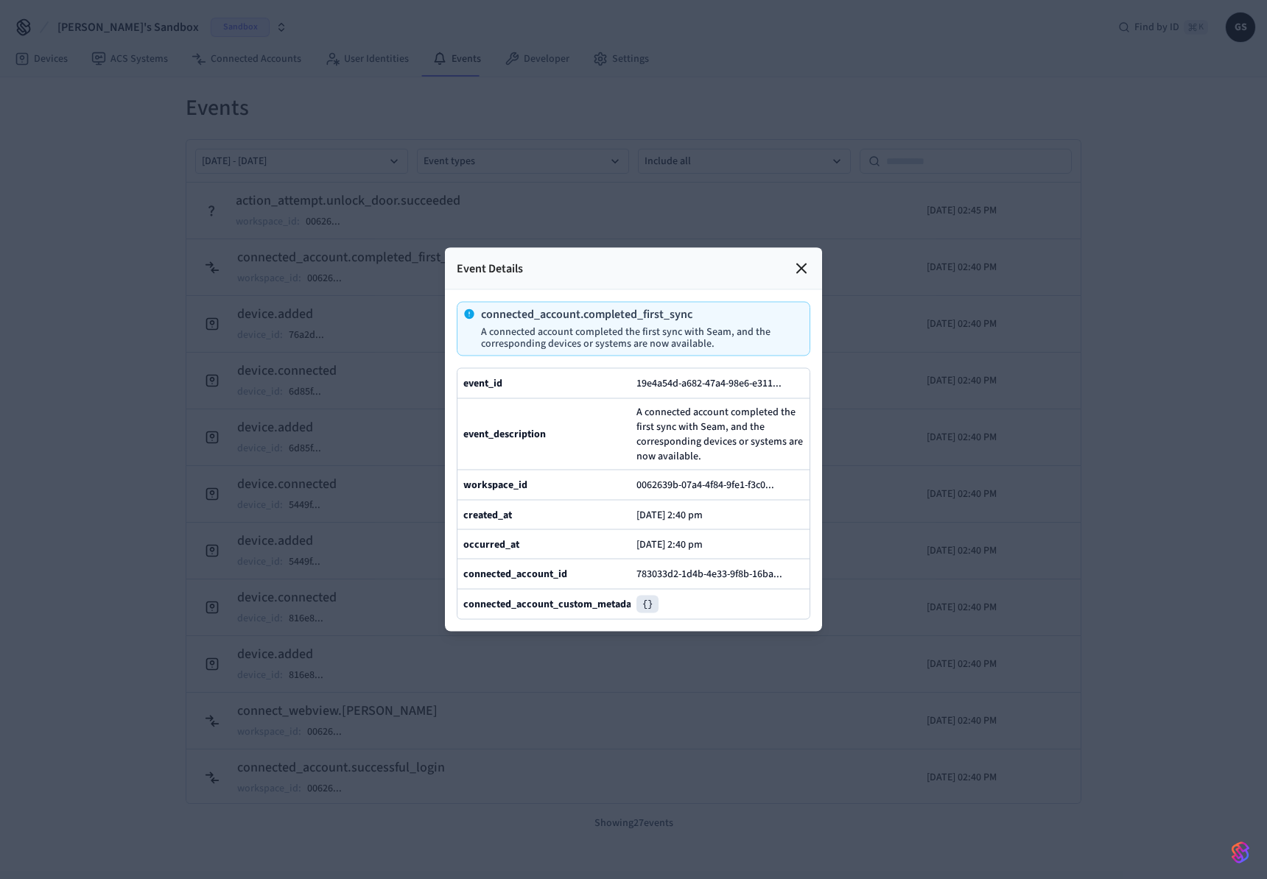
click at [795, 203] on div at bounding box center [633, 439] width 1267 height 879
click at [801, 260] on icon at bounding box center [801, 269] width 18 height 18
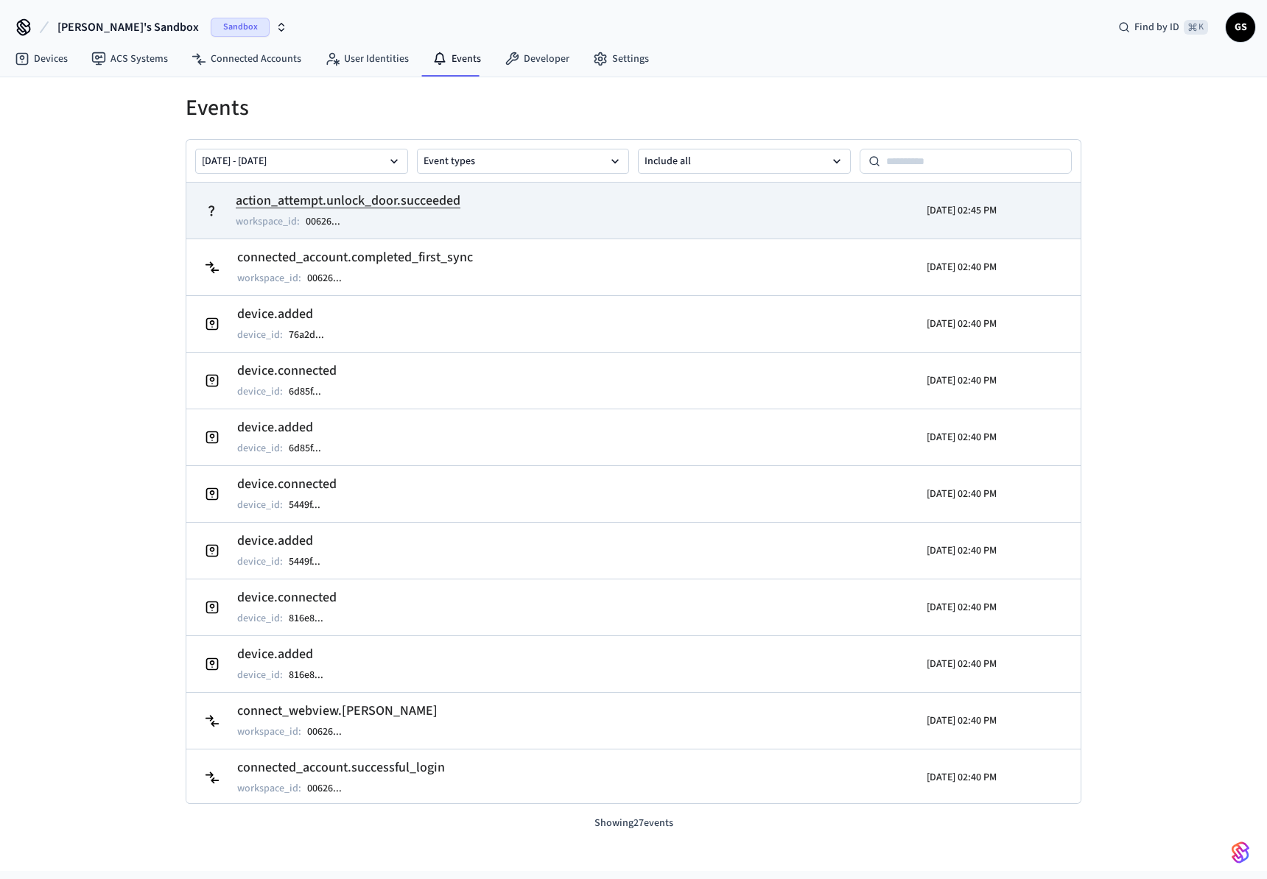
click at [807, 198] on div "[DATE] 02:45 PM" at bounding box center [887, 210] width 218 height 41
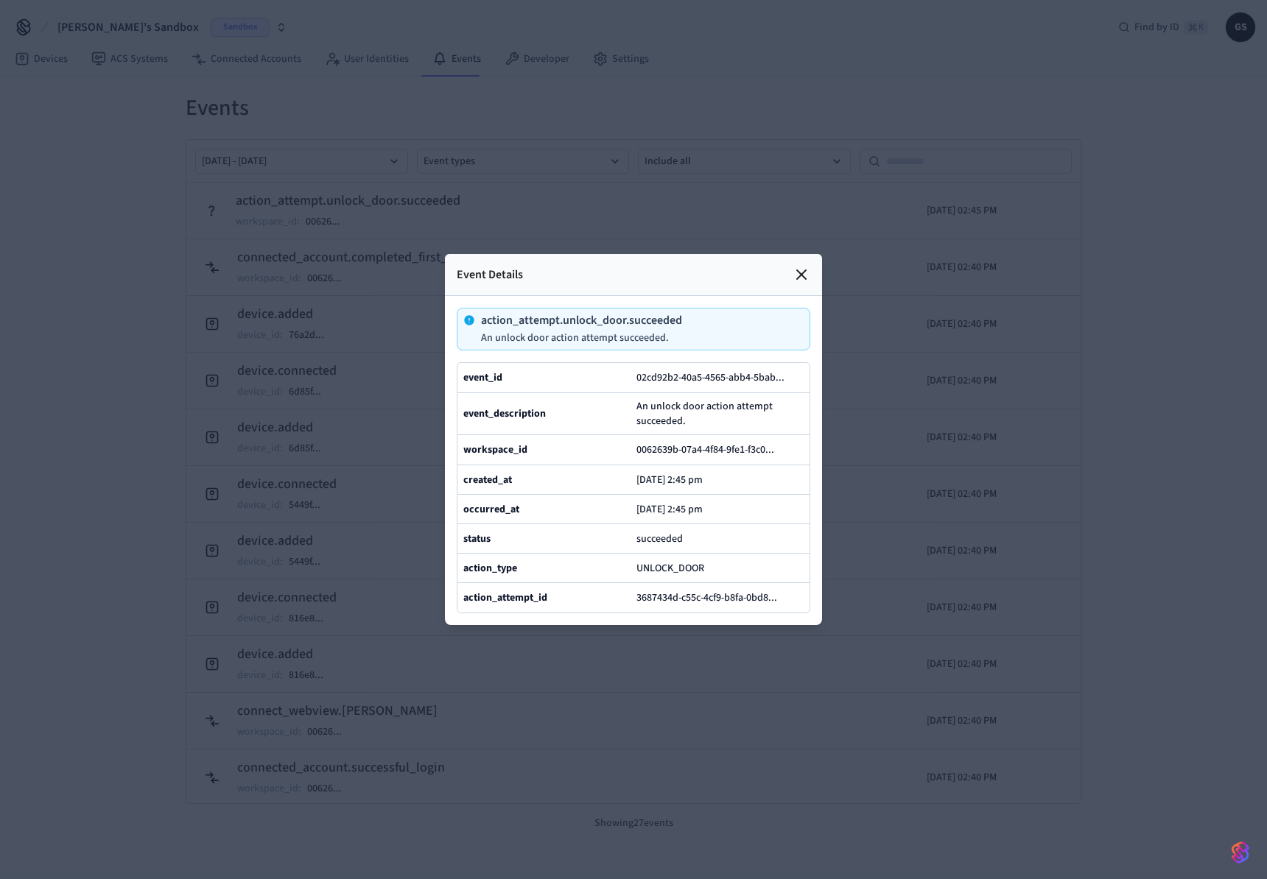
click at [794, 266] on icon at bounding box center [801, 275] width 18 height 18
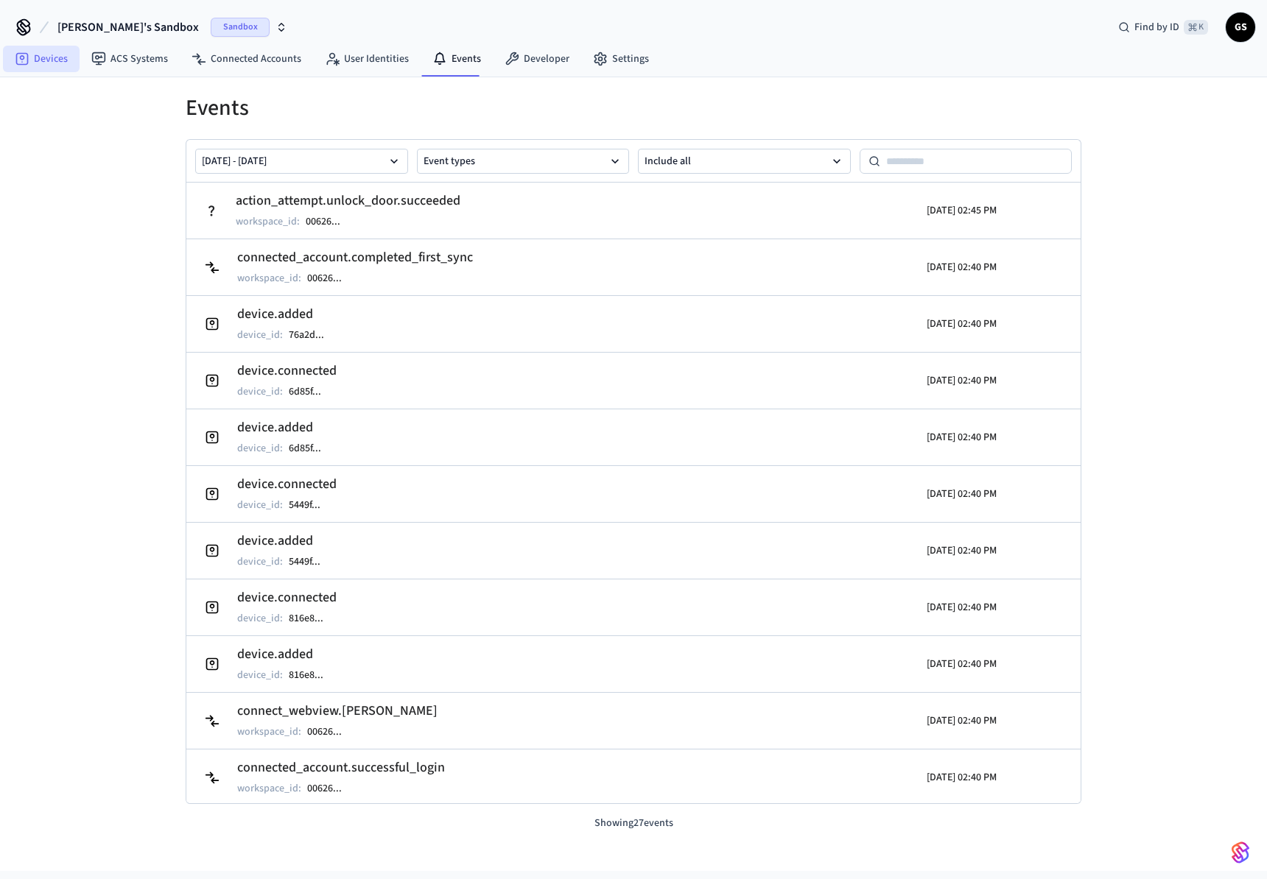
click at [26, 66] on icon at bounding box center [22, 59] width 15 height 15
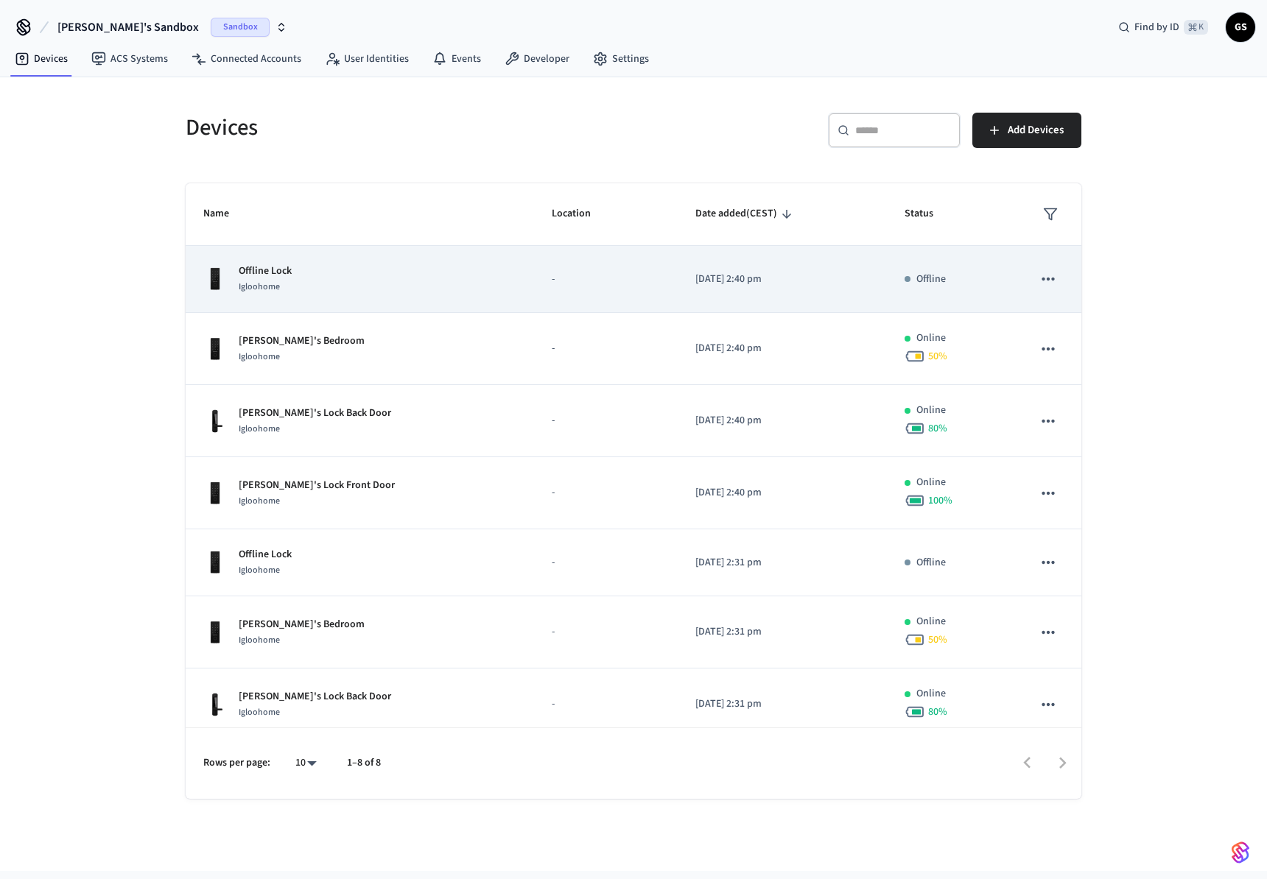
click at [270, 265] on p "Offline Lock" at bounding box center [265, 271] width 53 height 15
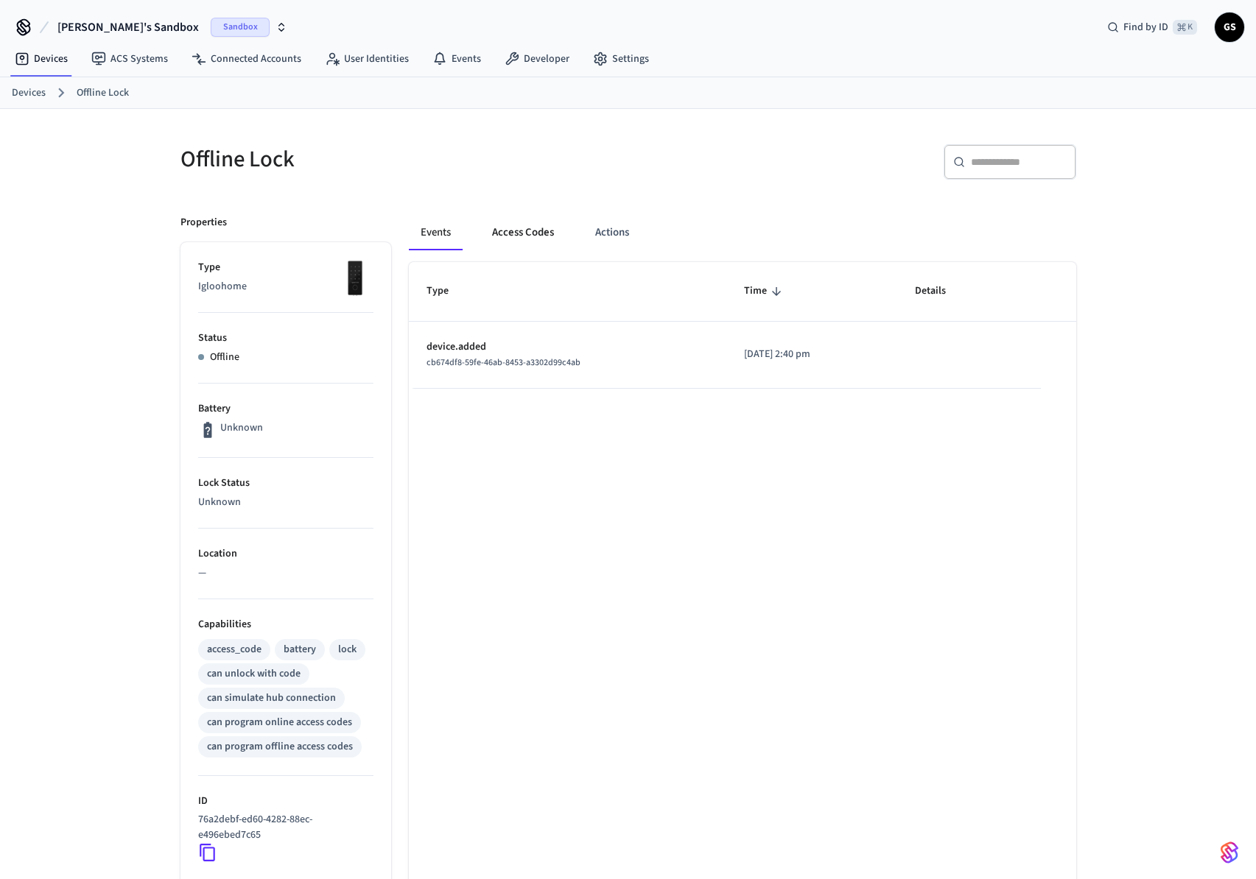
click at [493, 235] on button "Access Codes" at bounding box center [522, 232] width 85 height 35
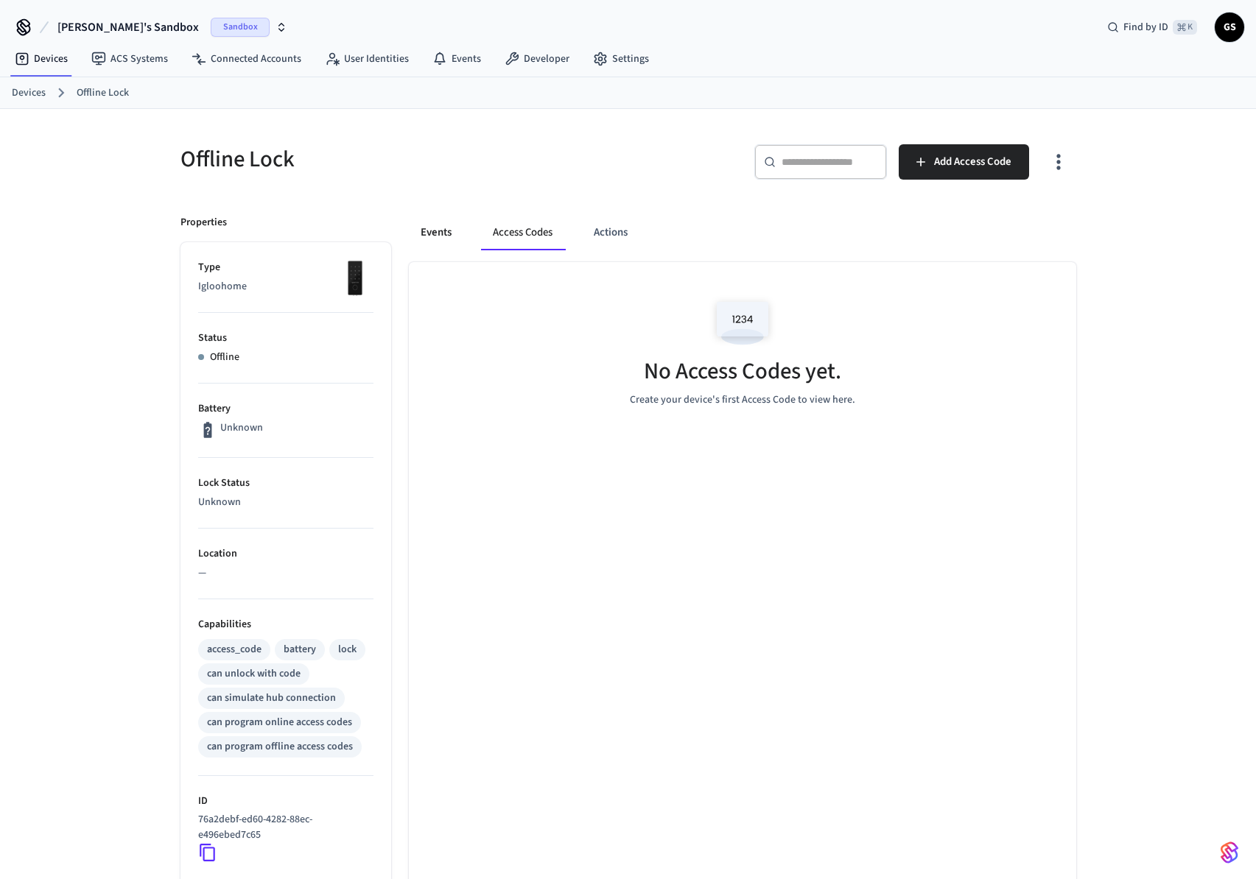
click at [423, 239] on button "Events" at bounding box center [436, 232] width 55 height 35
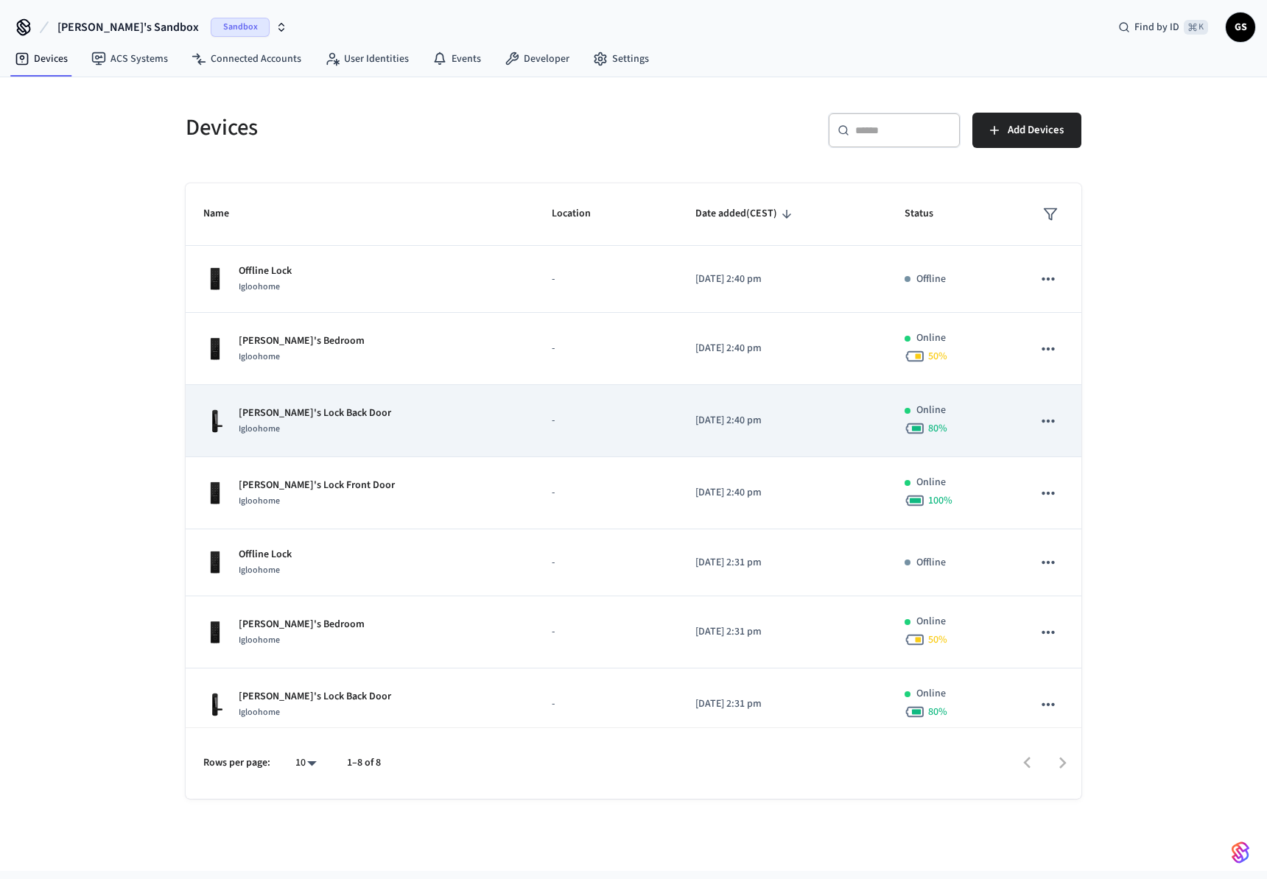
scroll to position [85, 0]
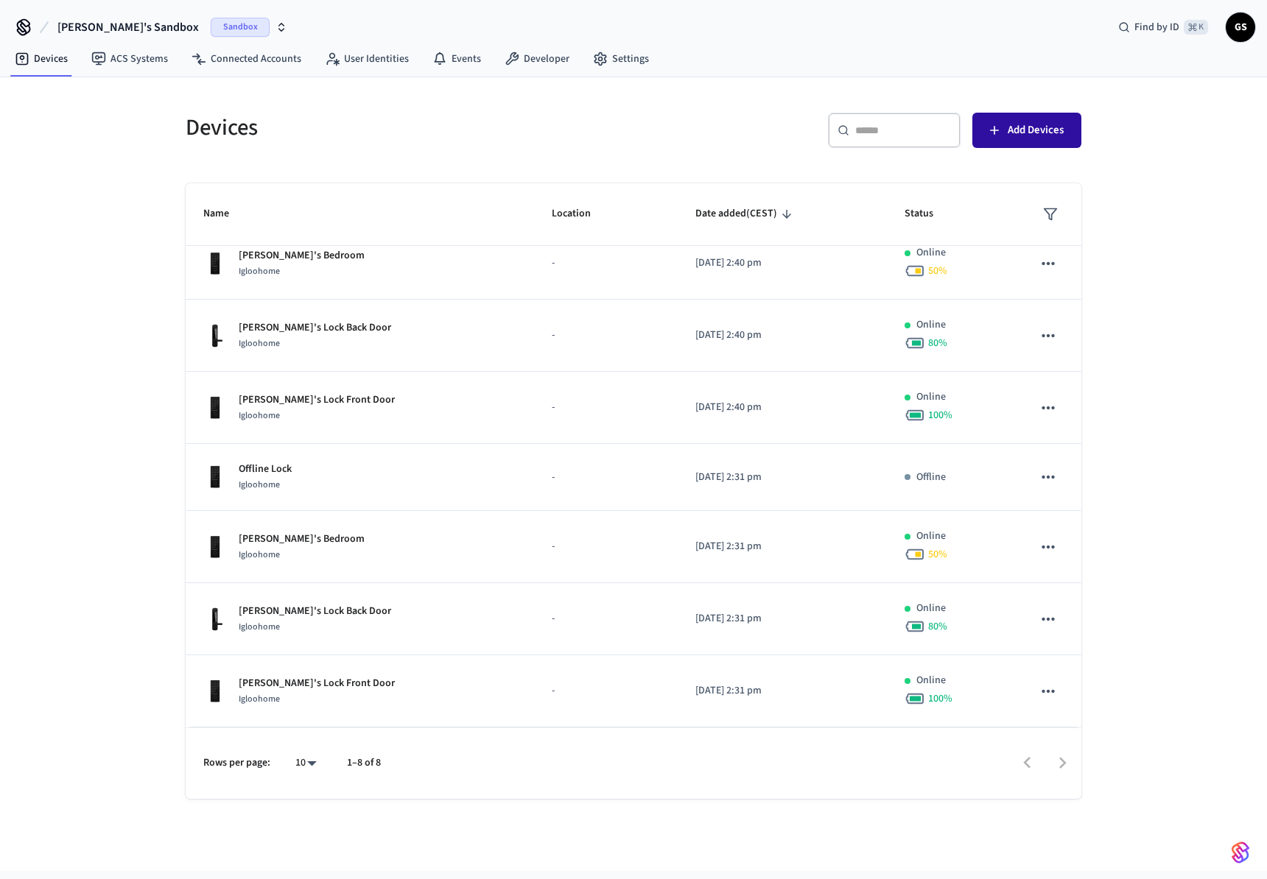
click at [1033, 127] on span "Add Devices" at bounding box center [1036, 130] width 56 height 19
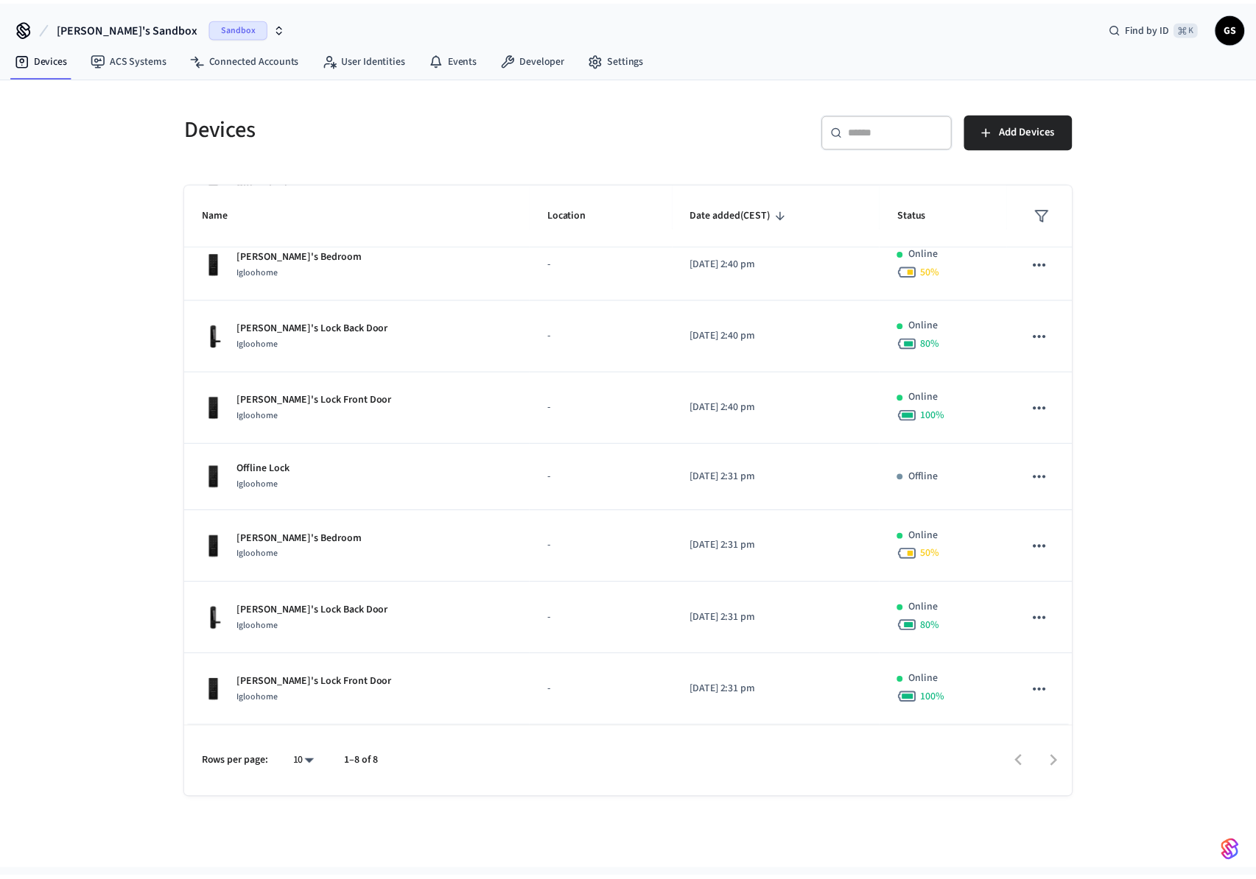
scroll to position [0, 0]
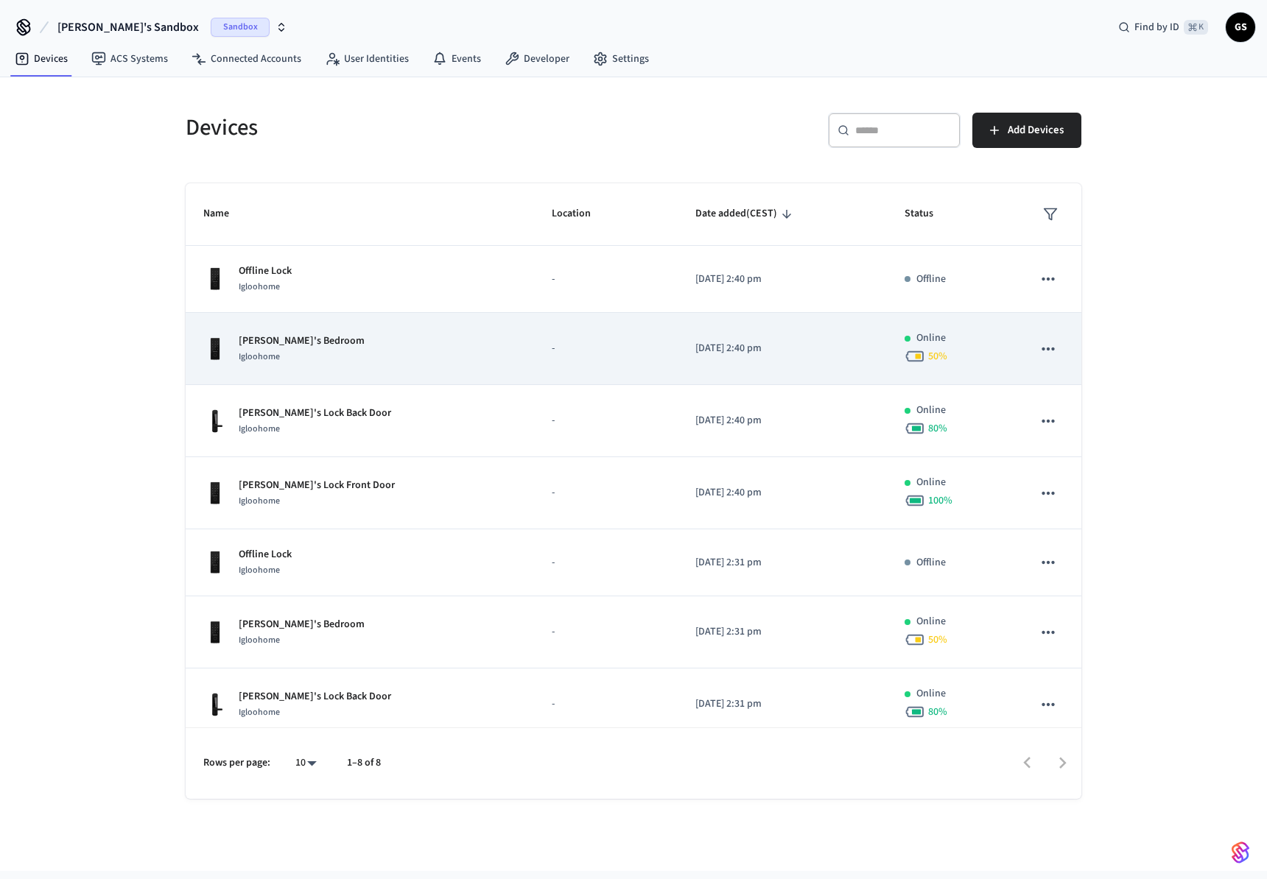
click at [534, 358] on td "-" at bounding box center [606, 349] width 144 height 72
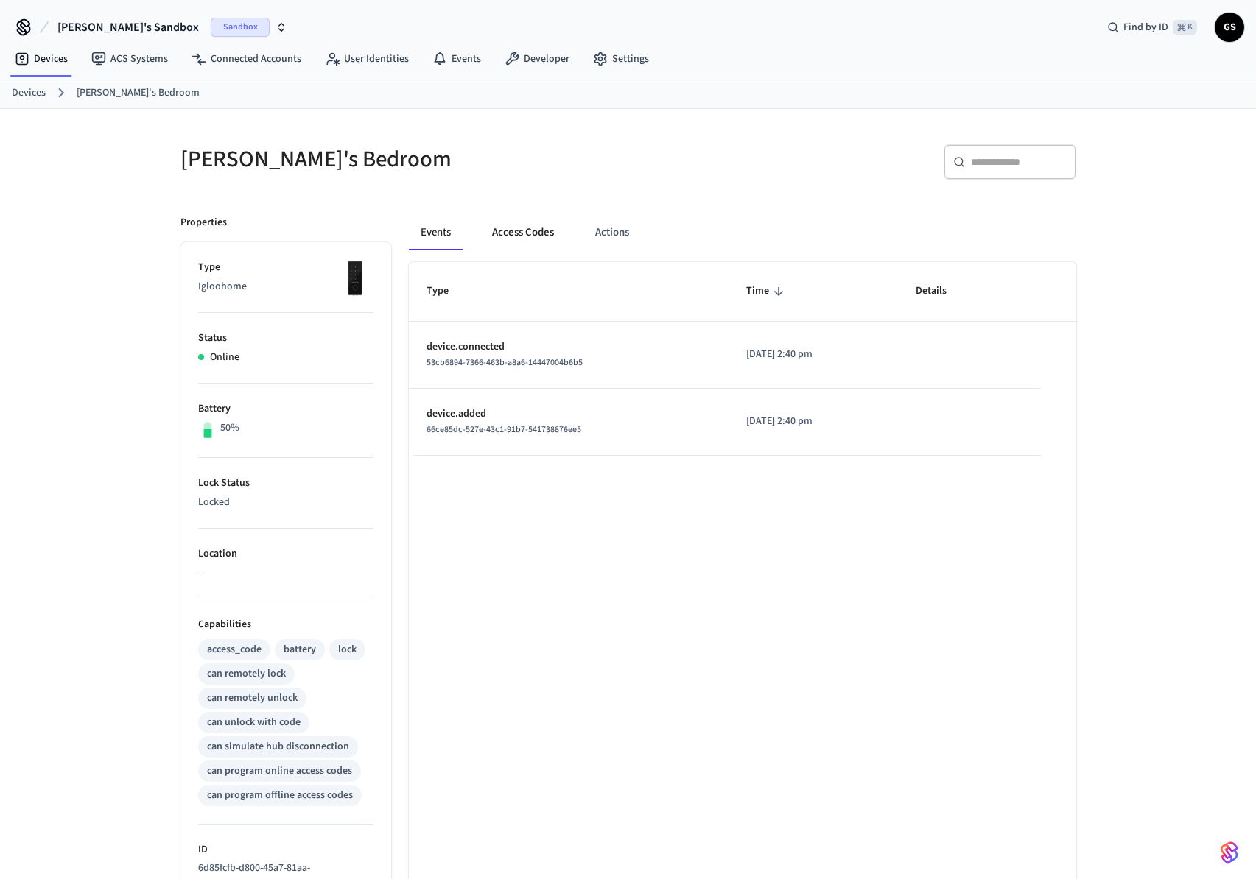
click at [540, 234] on button "Access Codes" at bounding box center [522, 232] width 85 height 35
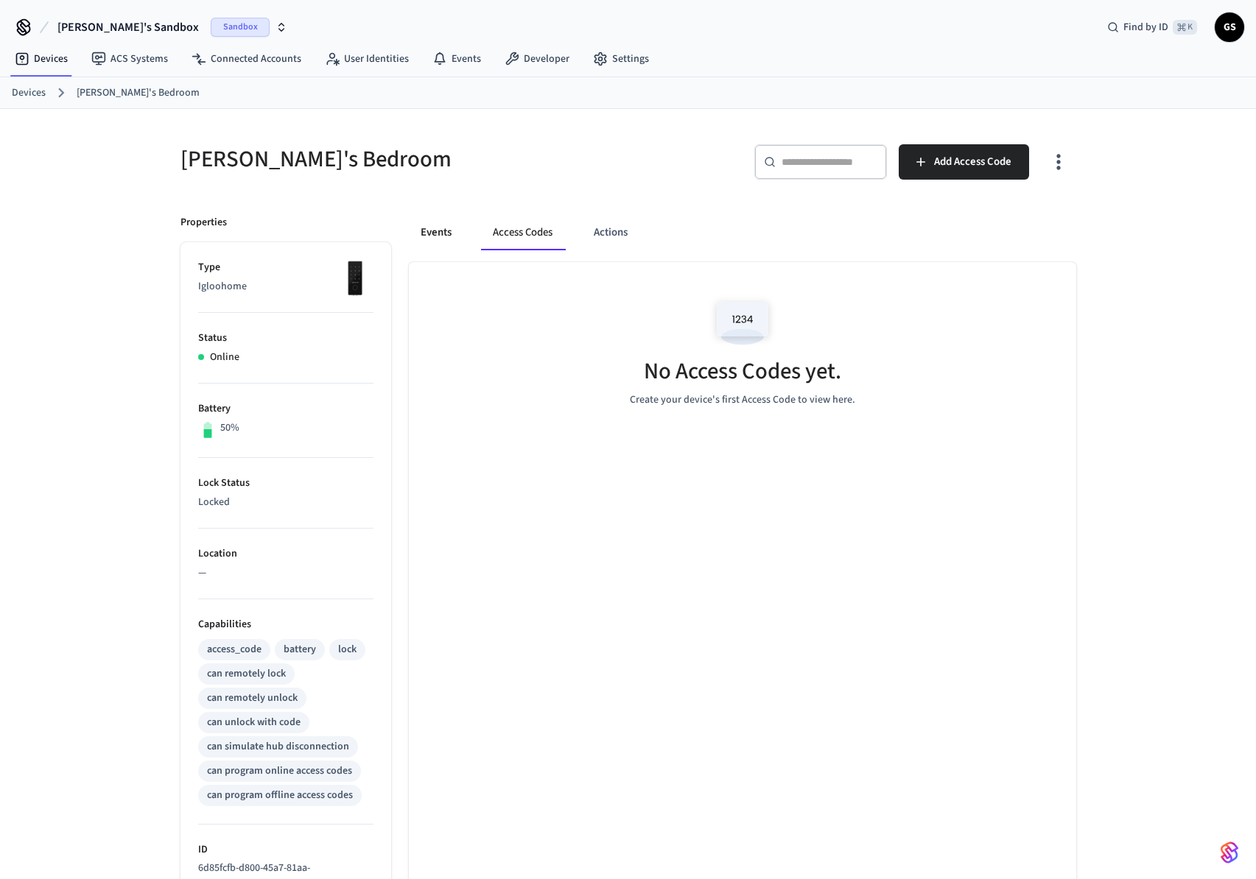
click at [460, 239] on button "Events" at bounding box center [436, 232] width 55 height 35
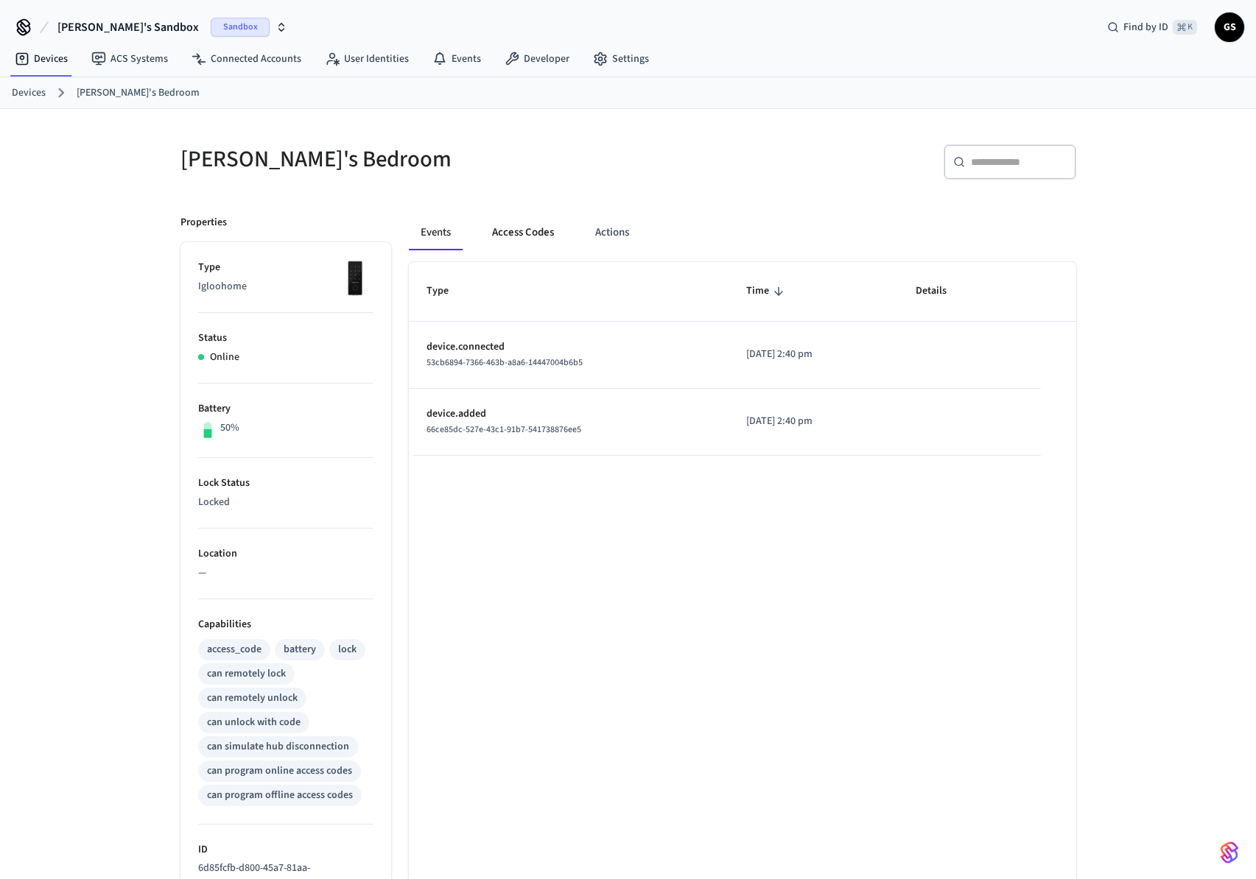
click at [525, 238] on button "Access Codes" at bounding box center [522, 232] width 85 height 35
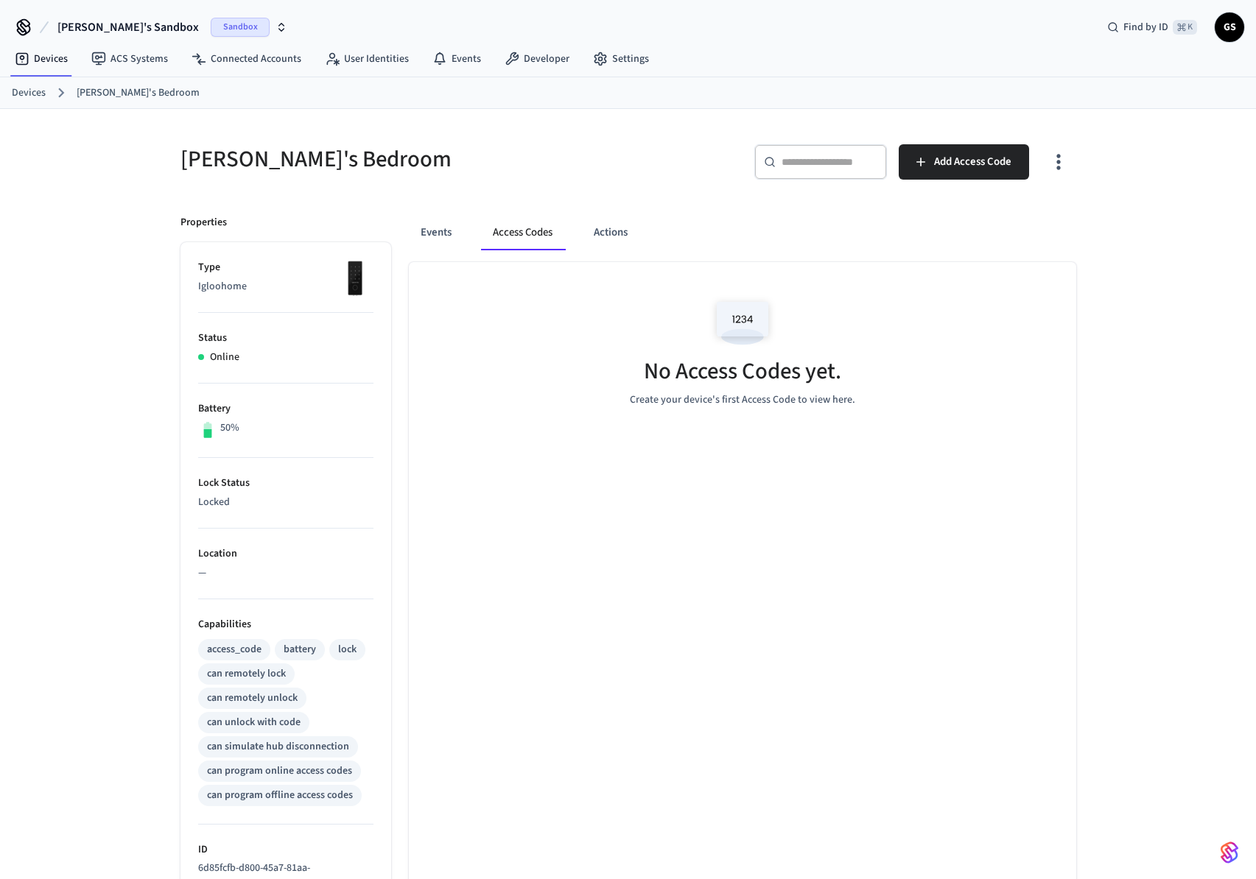
click at [474, 238] on div "Events Access Codes Actions" at bounding box center [742, 232] width 667 height 35
click at [473, 228] on div "Events Access Codes Actions" at bounding box center [742, 232] width 667 height 35
click at [460, 239] on button "Events" at bounding box center [436, 232] width 55 height 35
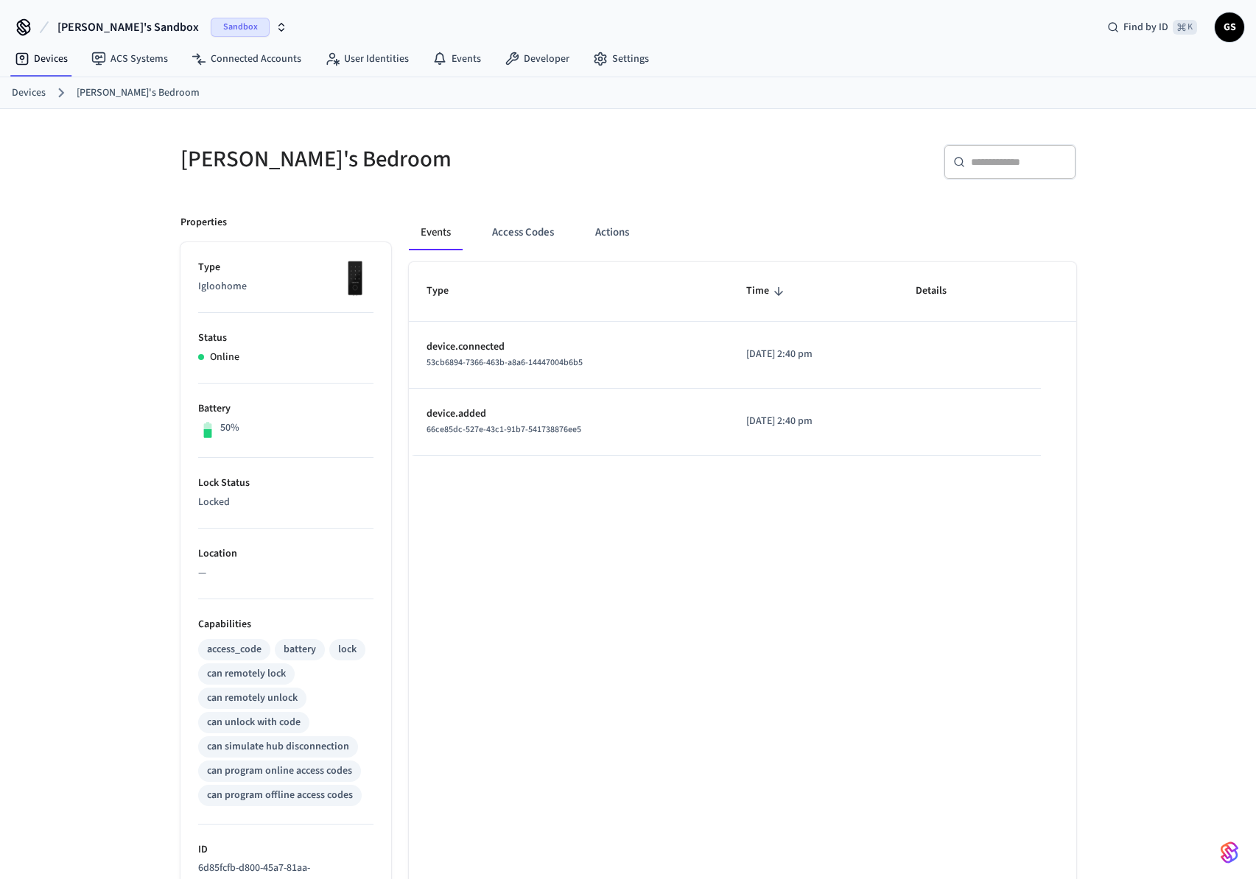
scroll to position [253, 0]
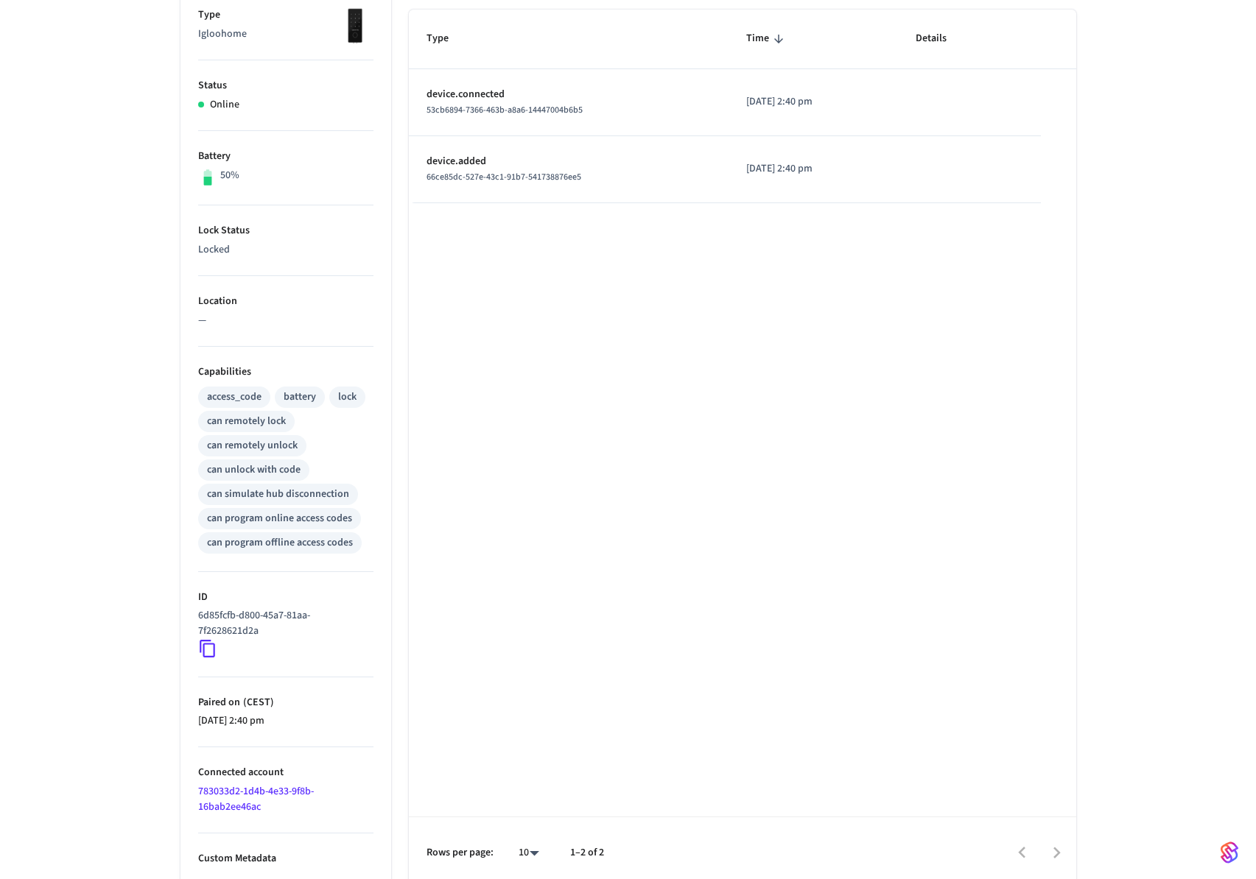
click at [205, 660] on li "ID 6d85fcfb-d800-45a7-81aa-7f2628621d2a" at bounding box center [285, 624] width 175 height 105
click at [208, 656] on icon at bounding box center [207, 650] width 15 height 18
click at [210, 650] on icon at bounding box center [207, 648] width 19 height 19
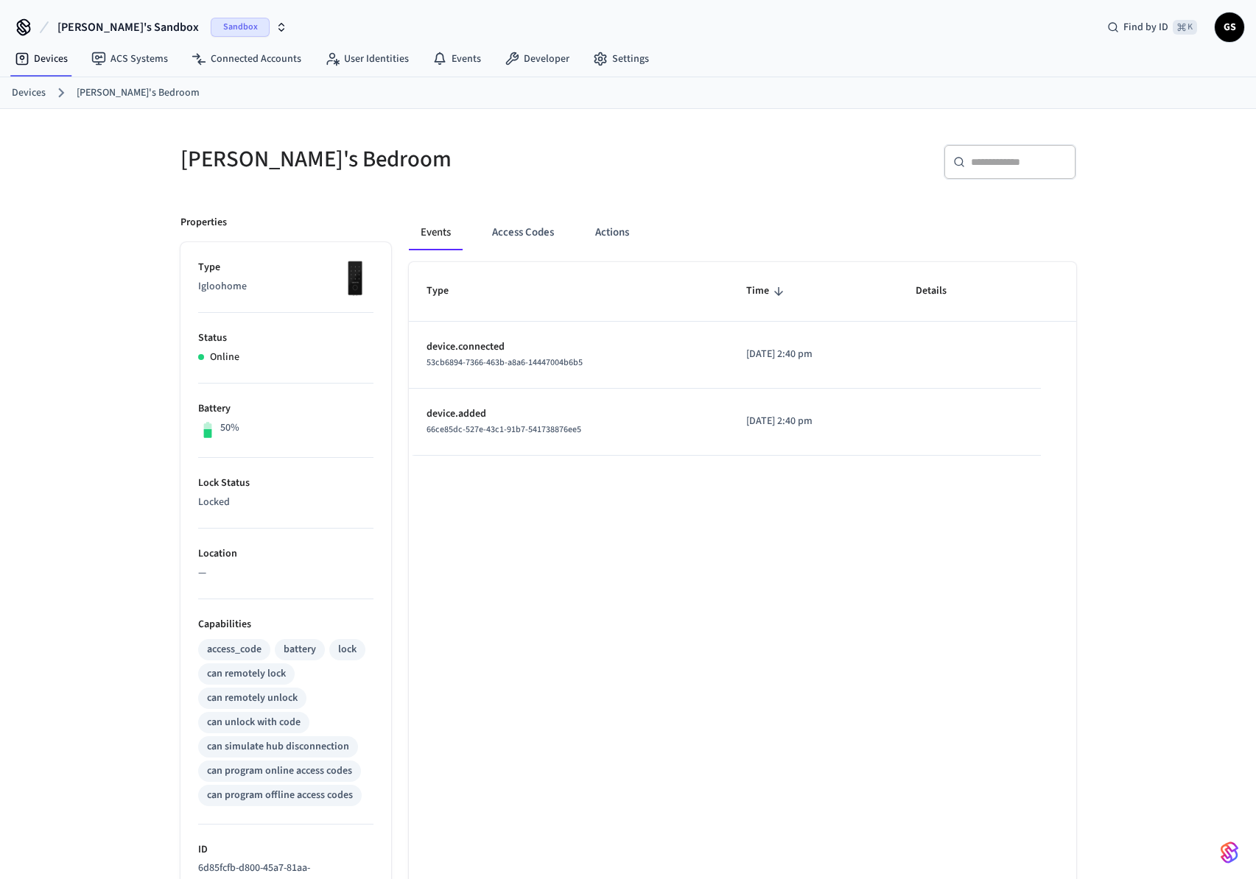
scroll to position [261, 0]
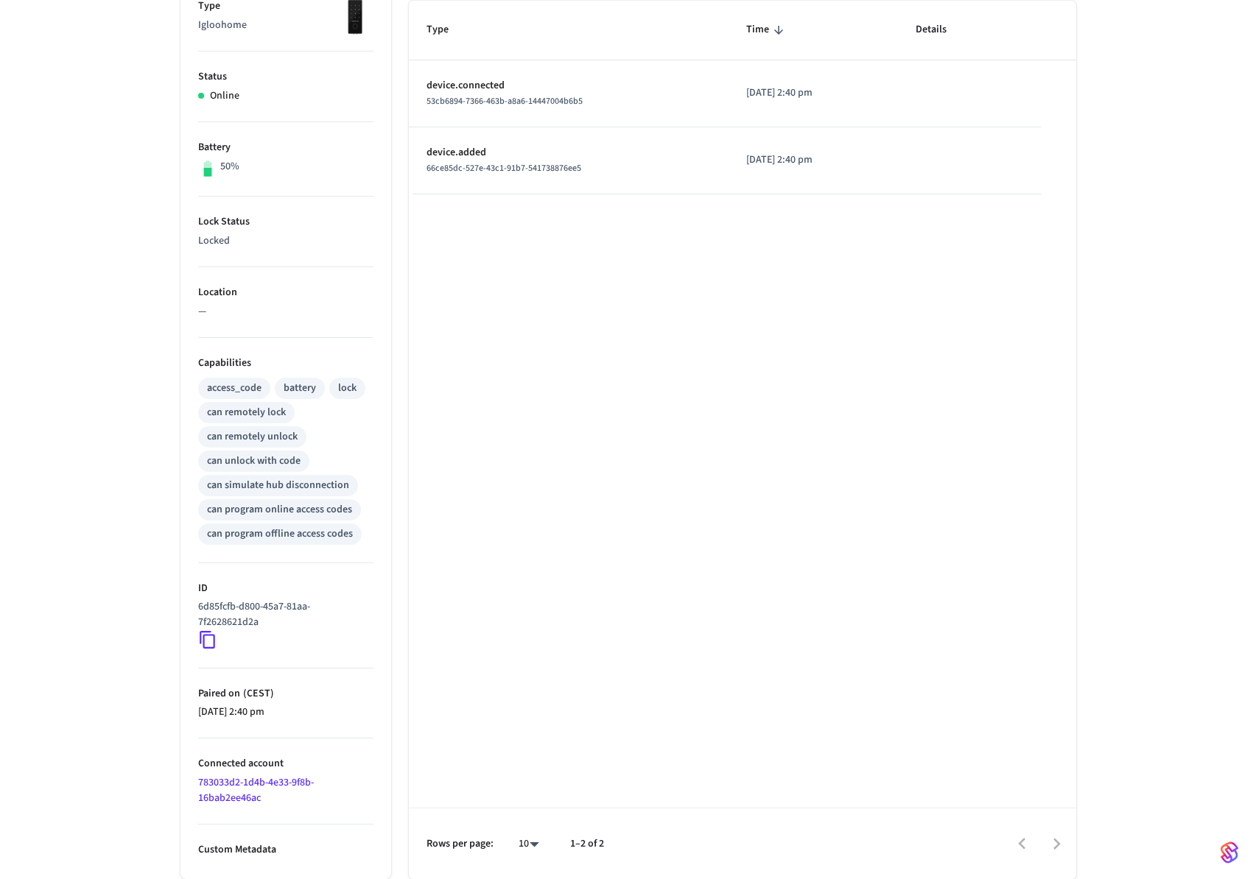
click at [191, 628] on ul "Type Igloohome Status Online Battery 50% Lock Status Locked Location — Capabili…" at bounding box center [285, 430] width 211 height 899
click at [203, 639] on icon at bounding box center [207, 641] width 15 height 18
click at [701, 203] on div "Type Time Details device.connected 53cb6894-7366-463b-a8a6-14447004b6b5 2025/08…" at bounding box center [742, 440] width 667 height 879
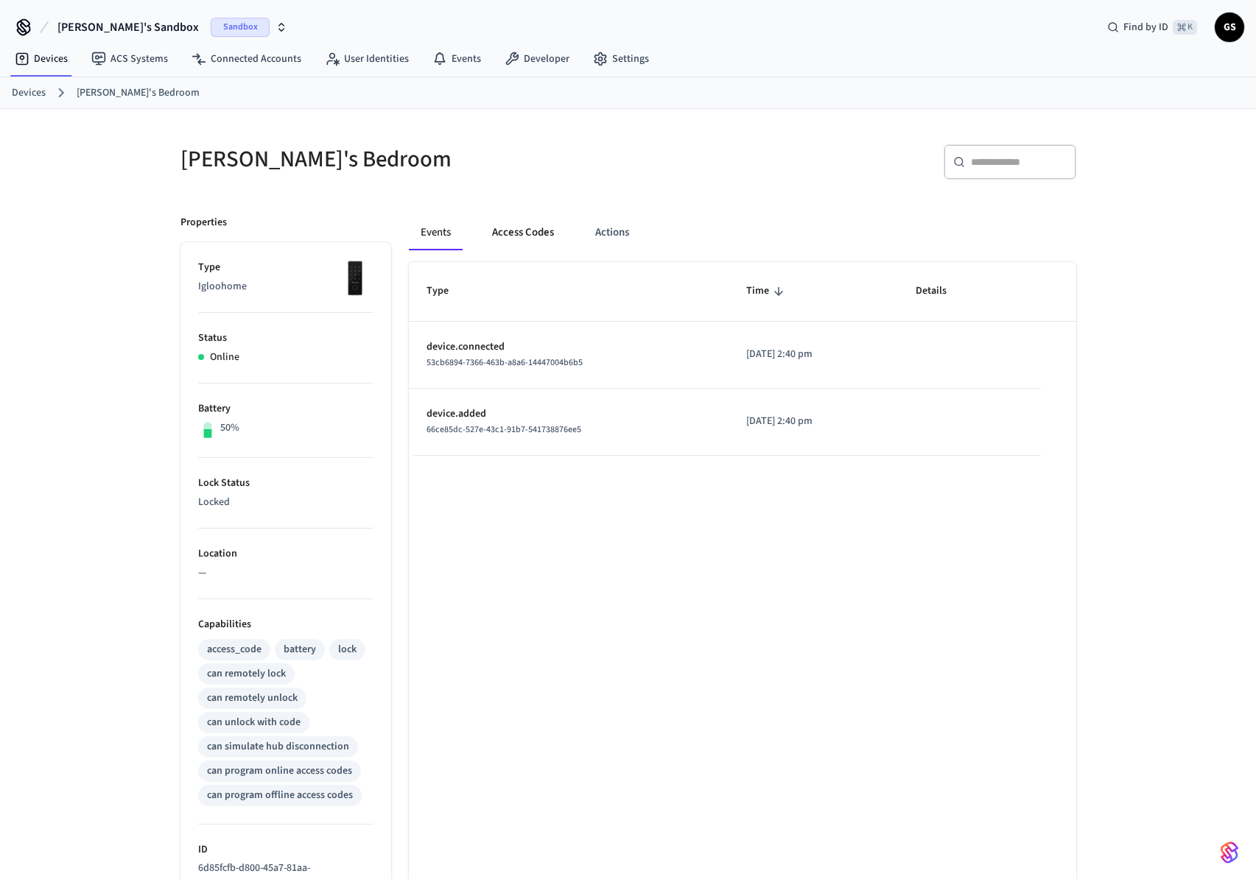
click at [563, 242] on button "Access Codes" at bounding box center [522, 232] width 85 height 35
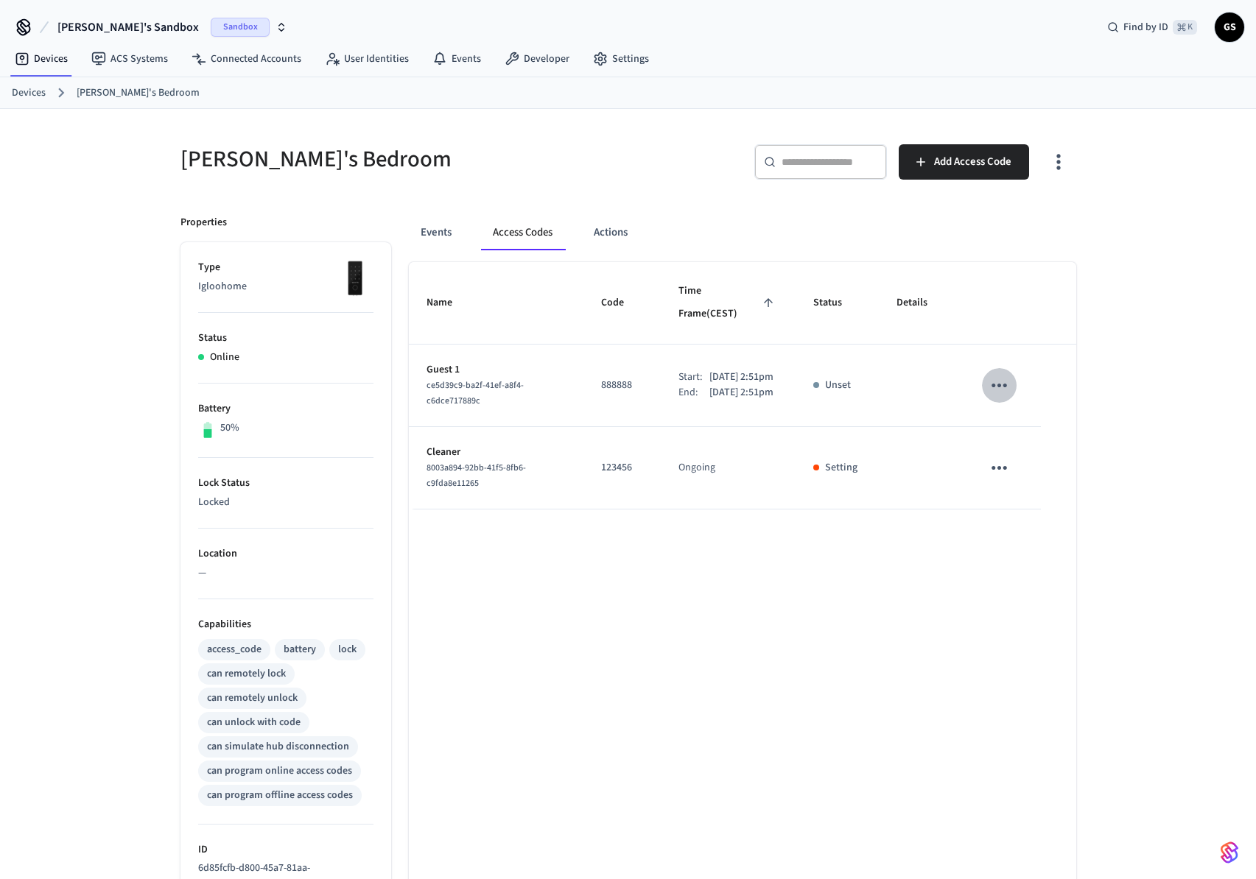
click at [996, 377] on icon "sticky table" at bounding box center [999, 385] width 23 height 23
click at [1016, 340] on div at bounding box center [633, 439] width 1267 height 879
click at [607, 378] on p "888888" at bounding box center [622, 385] width 42 height 15
click at [598, 491] on td "123456" at bounding box center [621, 468] width 77 height 82
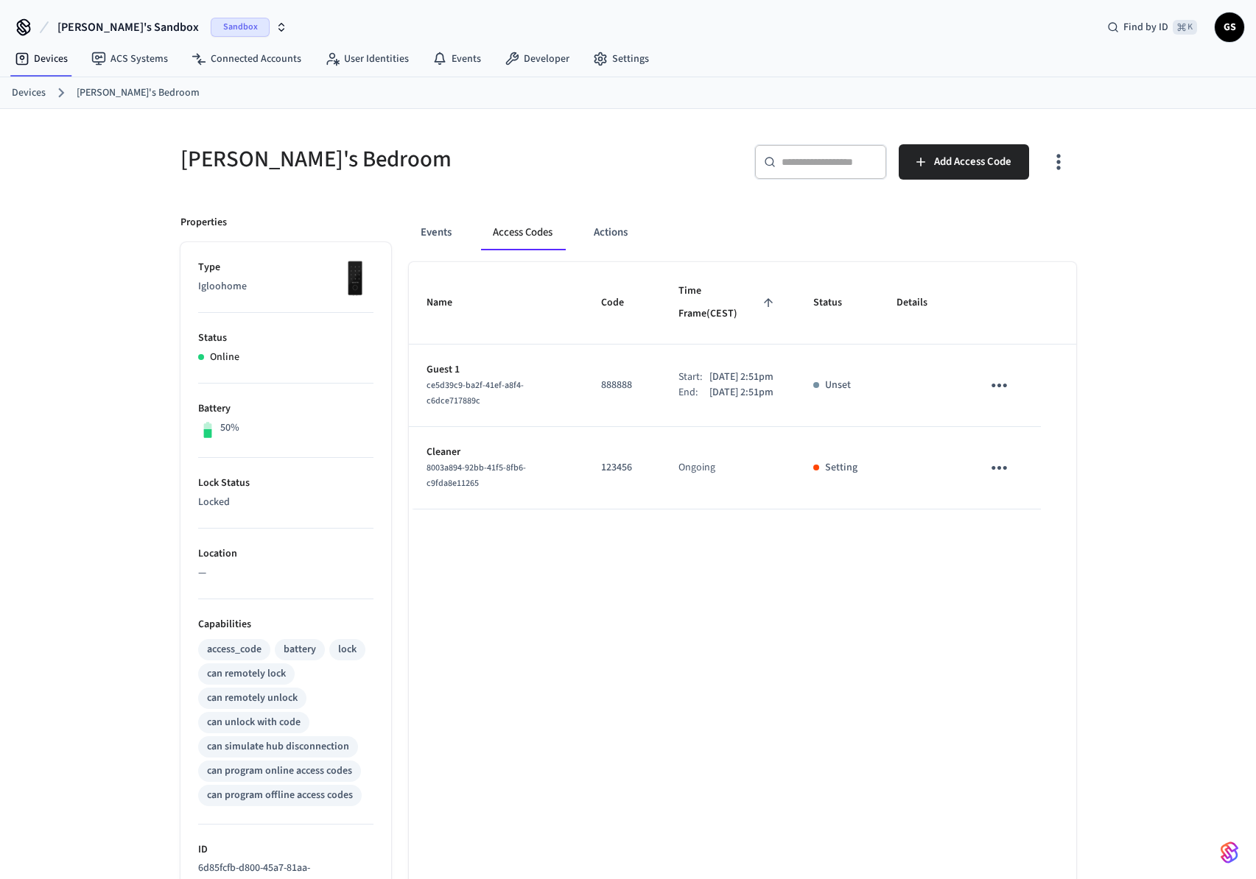
click at [605, 477] on td "123456" at bounding box center [621, 468] width 77 height 82
click at [604, 480] on td "123456" at bounding box center [621, 468] width 77 height 82
click at [999, 457] on icon "sticky table" at bounding box center [999, 468] width 23 height 23
click at [899, 479] on div at bounding box center [633, 439] width 1267 height 879
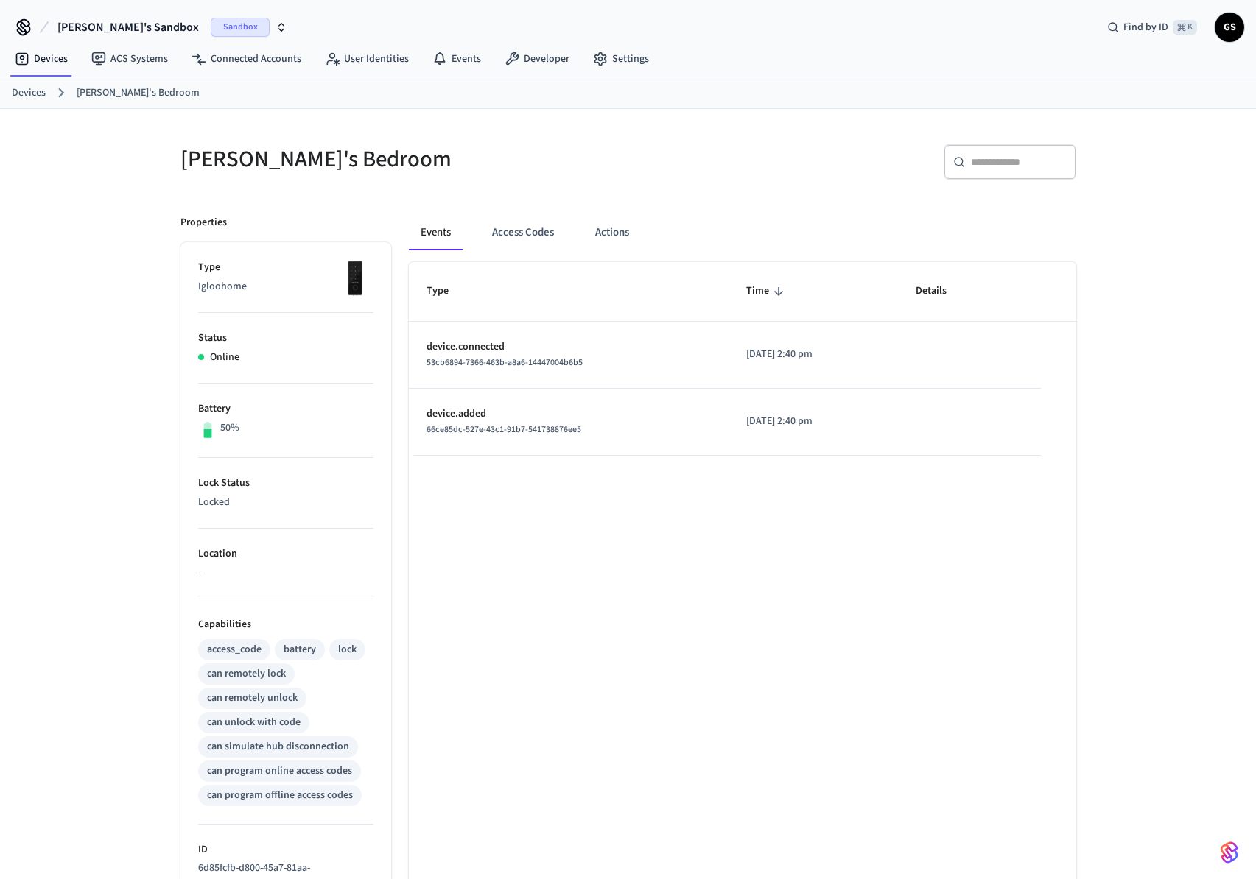
click at [532, 415] on p "device.added" at bounding box center [568, 414] width 284 height 15
click at [501, 225] on button "Access Codes" at bounding box center [522, 232] width 85 height 35
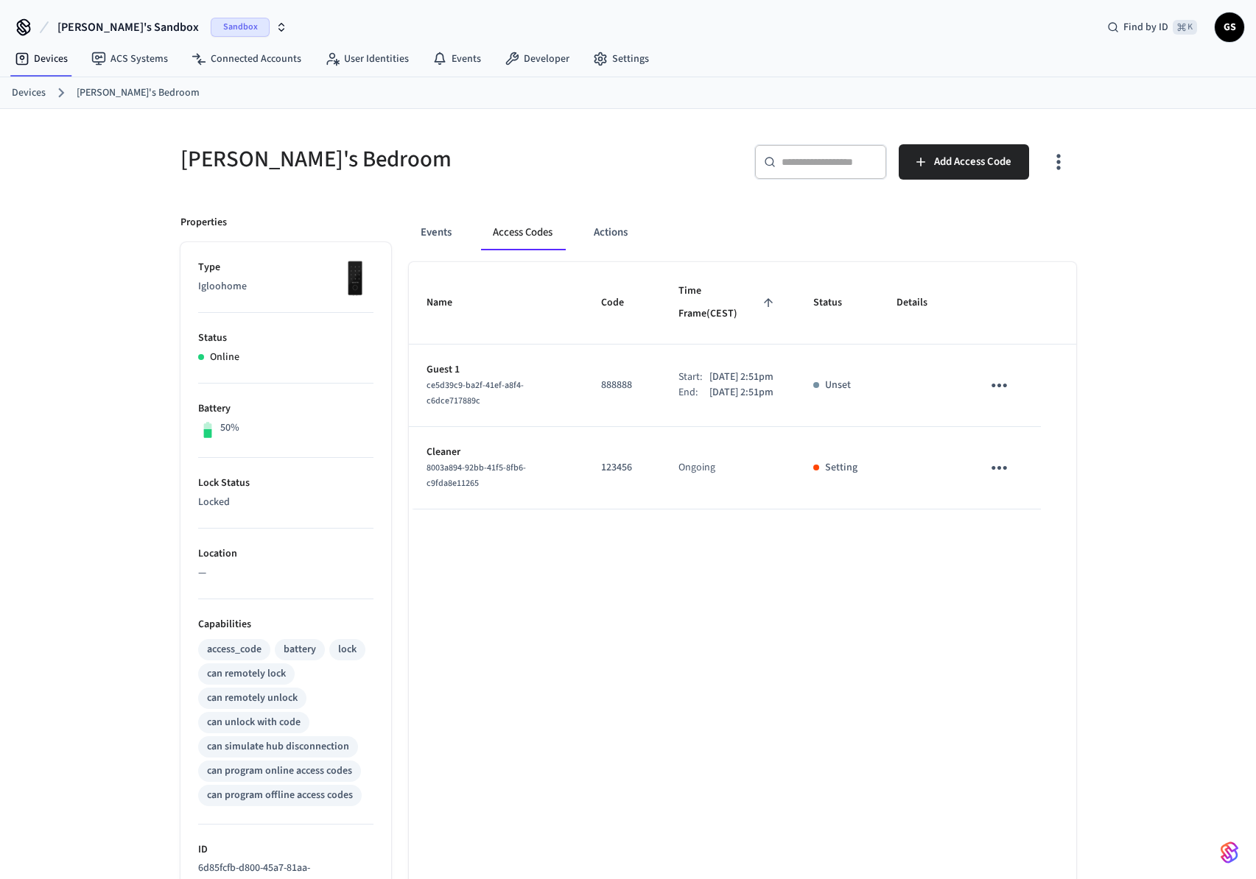
click at [644, 479] on td "123456" at bounding box center [621, 468] width 77 height 82
click at [433, 450] on p "Cleaner" at bounding box center [495, 452] width 139 height 15
click at [533, 475] on div "8003a894-92bb-41f5-8fb6-c9fda8e11265" at bounding box center [495, 475] width 139 height 31
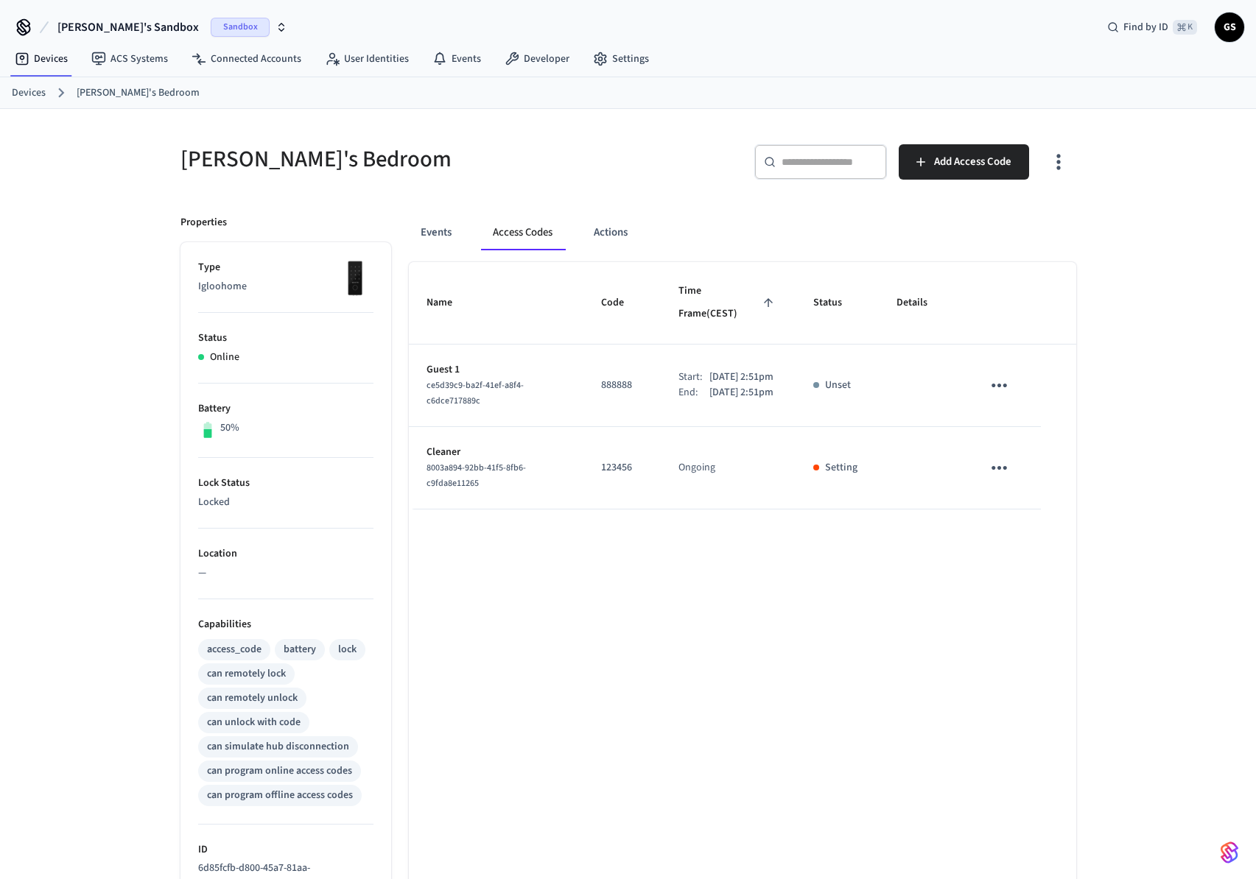
click at [533, 475] on div "8003a894-92bb-41f5-8fb6-c9fda8e11265" at bounding box center [495, 475] width 139 height 31
drag, startPoint x: 533, startPoint y: 475, endPoint x: 549, endPoint y: 472, distance: 16.5
click at [533, 475] on div "8003a894-92bb-41f5-8fb6-c9fda8e11265" at bounding box center [495, 475] width 139 height 31
click at [661, 466] on td "Ongoing" at bounding box center [729, 468] width 136 height 82
click at [661, 467] on td "Ongoing" at bounding box center [729, 468] width 136 height 82
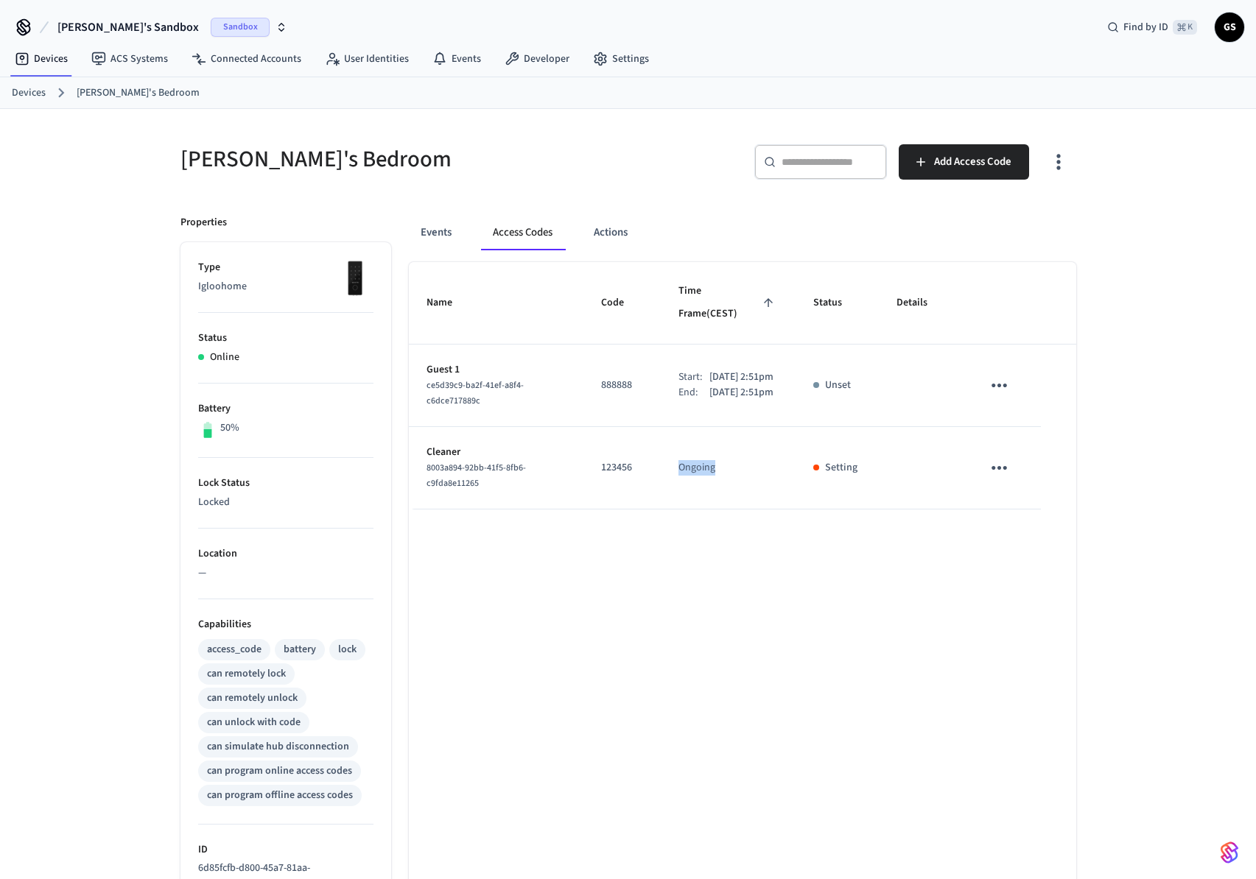
click at [661, 467] on td "Ongoing" at bounding box center [729, 468] width 136 height 82
click at [1051, 471] on table "Name Code Time Frame (CEST) Status Details Guest 1 ce5d39c9-ba2f-41ef-a8f4-c6dc…" at bounding box center [742, 385] width 667 height 247
click at [1005, 463] on icon "sticky table" at bounding box center [999, 468] width 23 height 23
click at [1045, 554] on li "Delete" at bounding box center [1034, 543] width 70 height 39
click at [882, 386] on td "sticky table" at bounding box center [921, 386] width 85 height 82
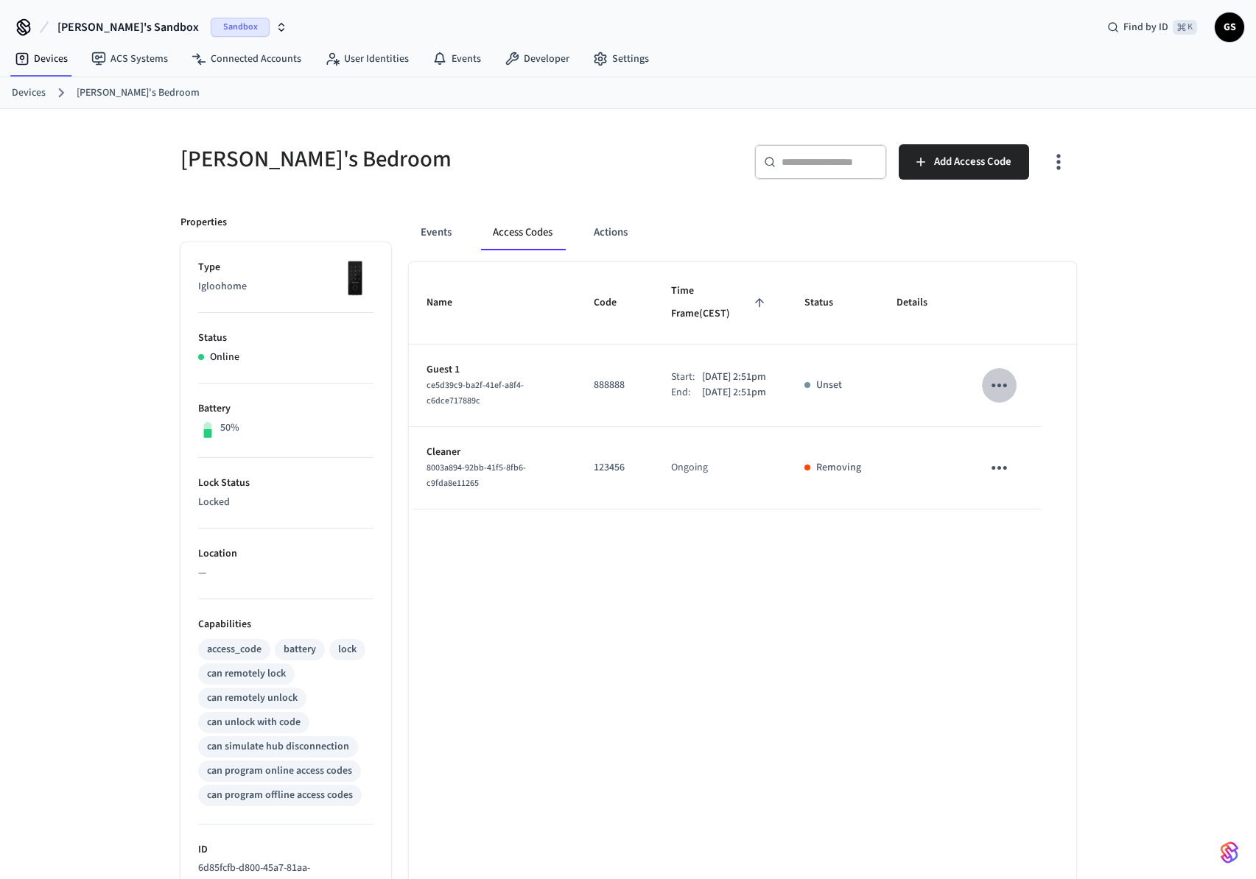
click at [1016, 368] on button "sticky table" at bounding box center [999, 385] width 35 height 35
click at [803, 350] on div "Edit Delete" at bounding box center [628, 439] width 1256 height 879
click at [655, 350] on td "Start: [DATE] 2:51pm End: [DATE] 2:51pm" at bounding box center [719, 386] width 133 height 82
